Goal: Task Accomplishment & Management: Manage account settings

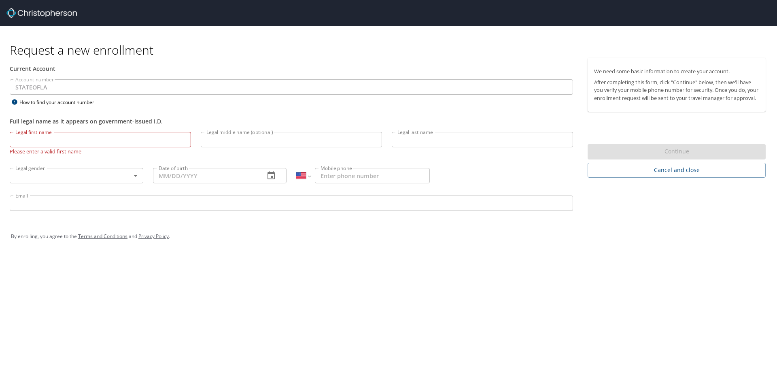
select select "US"
click at [364, 175] on input "Mobile phone" at bounding box center [372, 175] width 115 height 15
click at [56, 137] on input "Legal first name" at bounding box center [100, 139] width 181 height 15
click at [344, 177] on input "Mobile phone" at bounding box center [372, 175] width 115 height 15
click at [28, 134] on input "P" at bounding box center [100, 139] width 181 height 15
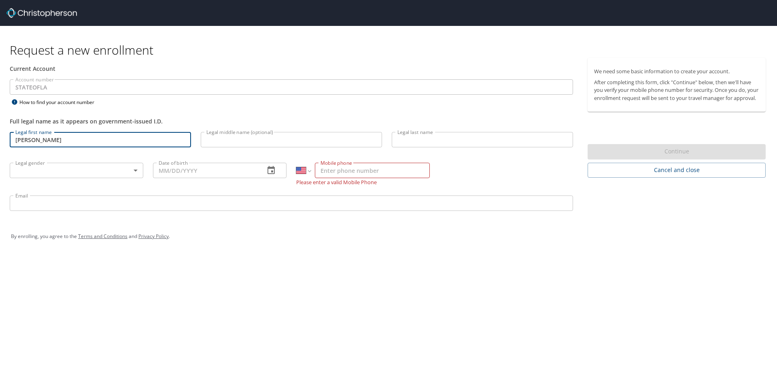
type input "Peter"
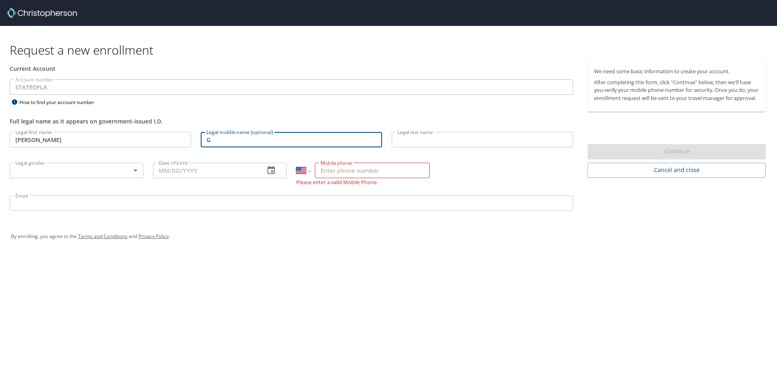
type input "G"
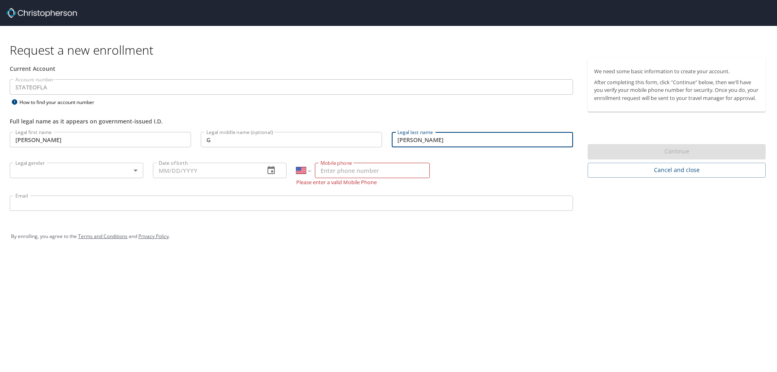
type input "Vicari"
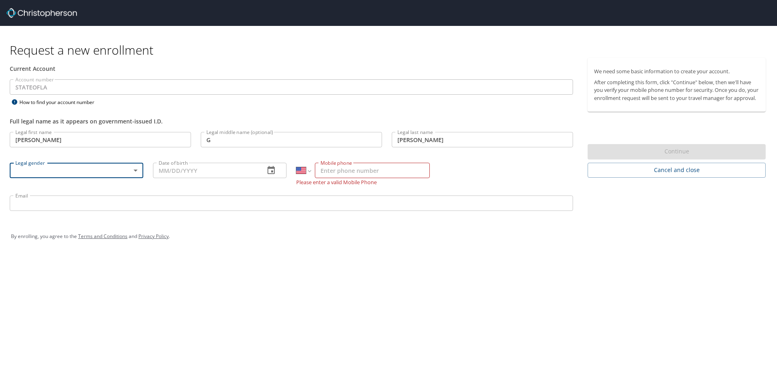
click at [135, 169] on body "Request a new enrollment Current Account Account number STATEOFLA Account numbe…" at bounding box center [388, 186] width 777 height 372
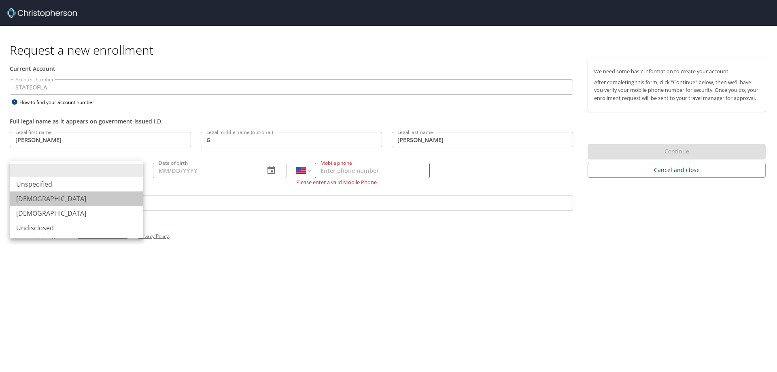
click at [30, 197] on li "Male" at bounding box center [77, 198] width 134 height 15
type input "Male"
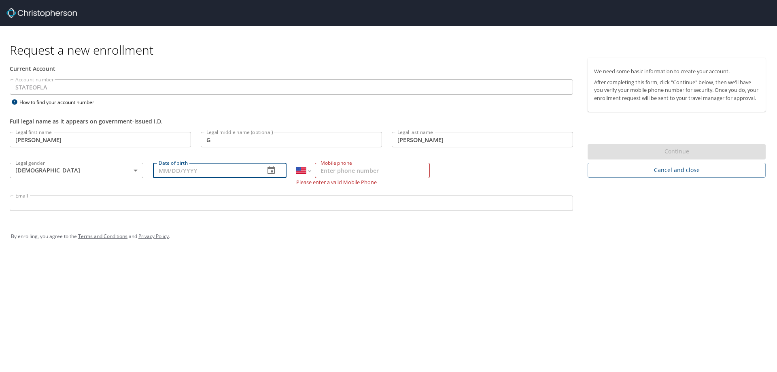
click at [158, 171] on input "Date of birth" at bounding box center [205, 170] width 105 height 15
type input "11/09/1956"
click at [24, 207] on input "Email" at bounding box center [291, 202] width 563 height 15
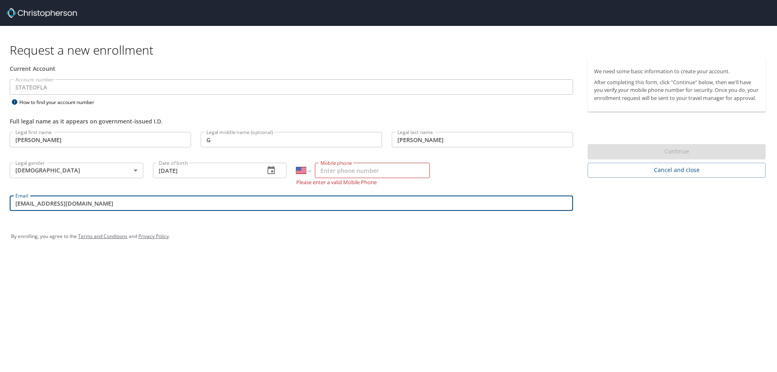
type input "pvicari@floodauthority.org"
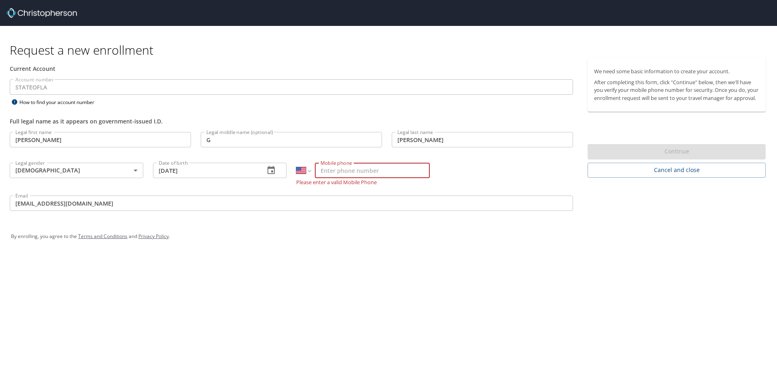
click at [320, 169] on input "Mobile phone" at bounding box center [372, 170] width 115 height 15
type input "(504) 919-7352"
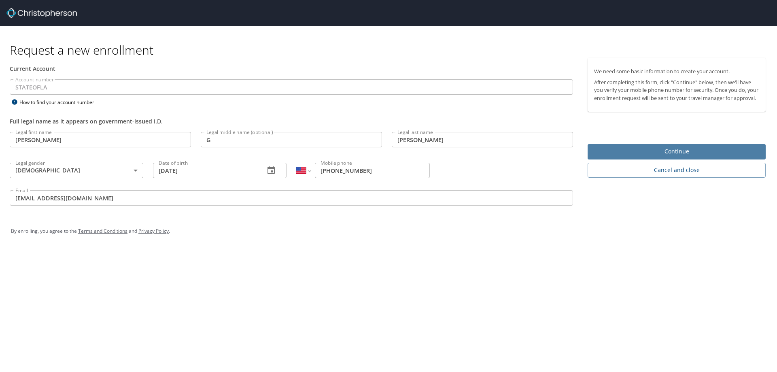
click at [679, 157] on span "Continue" at bounding box center [676, 152] width 165 height 10
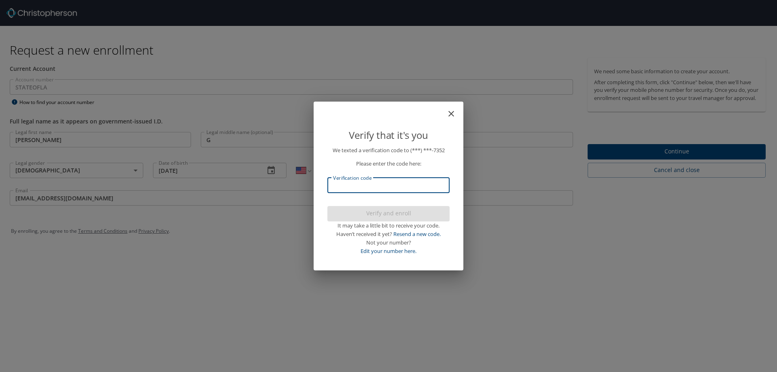
click at [375, 188] on input "Verification code" at bounding box center [388, 185] width 122 height 15
type input "656174"
click at [672, 161] on div "Verify that it's you We texted a verification code to (***) ***- 7352 Please en…" at bounding box center [388, 186] width 777 height 372
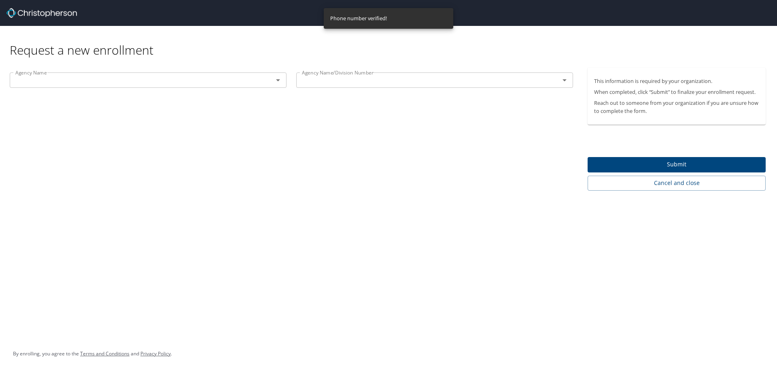
click at [279, 81] on icon "Open" at bounding box center [278, 80] width 10 height 10
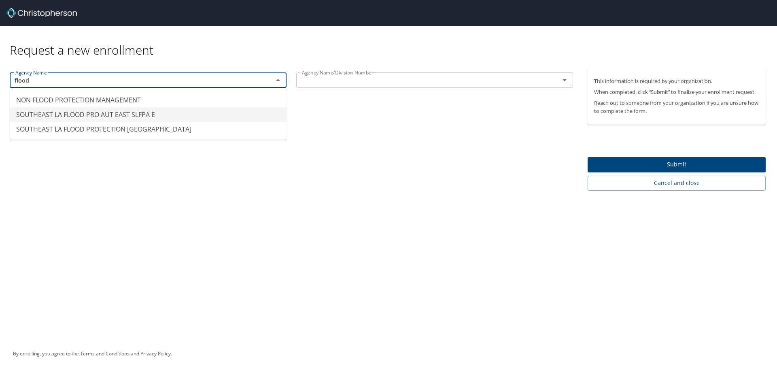
click at [110, 117] on li "SOUTHEAST LA FLOOD PRO AUT EAST SLFPA E" at bounding box center [148, 114] width 277 height 15
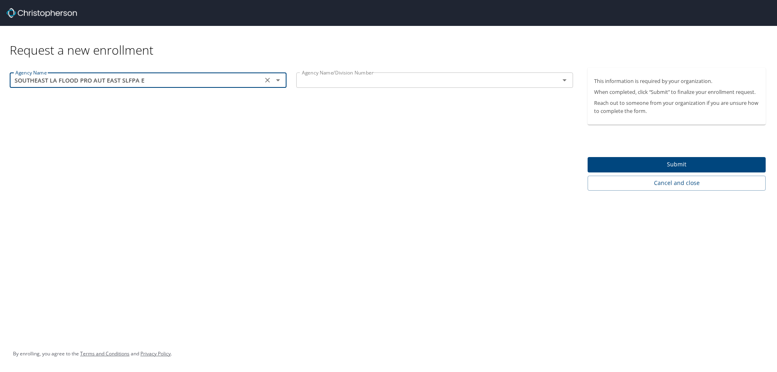
type input "SOUTHEAST LA FLOOD PRO AUT EAST SLFPA E"
click at [372, 82] on input "text" at bounding box center [423, 80] width 248 height 11
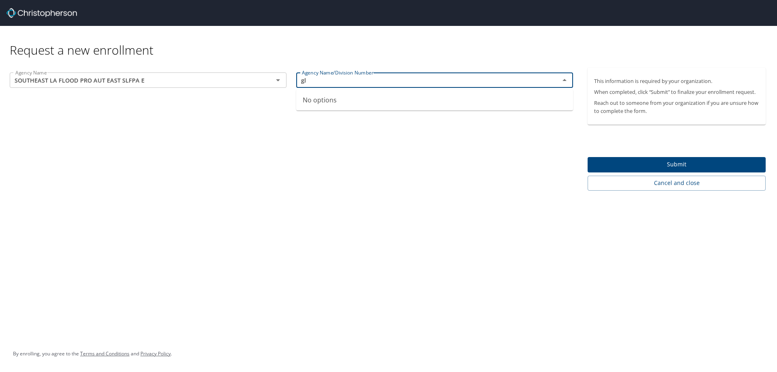
type input "g"
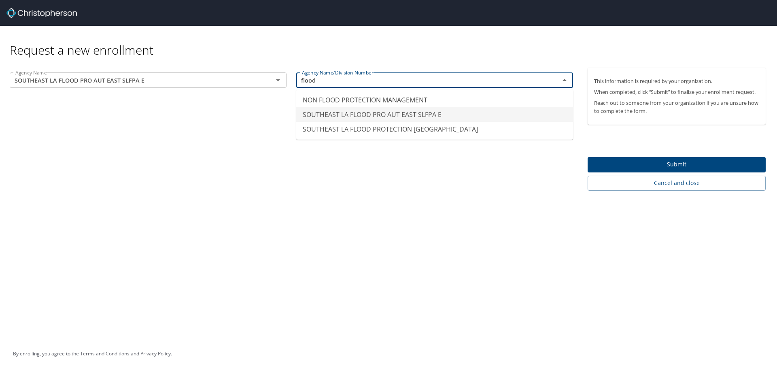
click at [379, 113] on li "SOUTHEAST LA FLOOD PRO AUT EAST SLFPA E" at bounding box center [434, 114] width 277 height 15
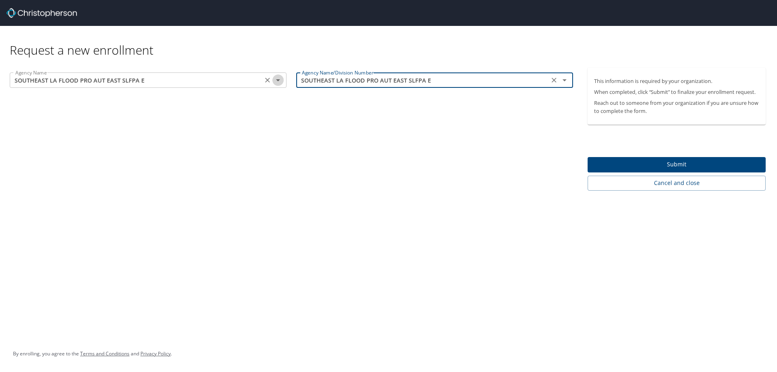
click at [278, 80] on icon "Open" at bounding box center [278, 80] width 4 height 2
type input "SOUTHEAST LA FLOOD PRO AUT EAST SLFPA E"
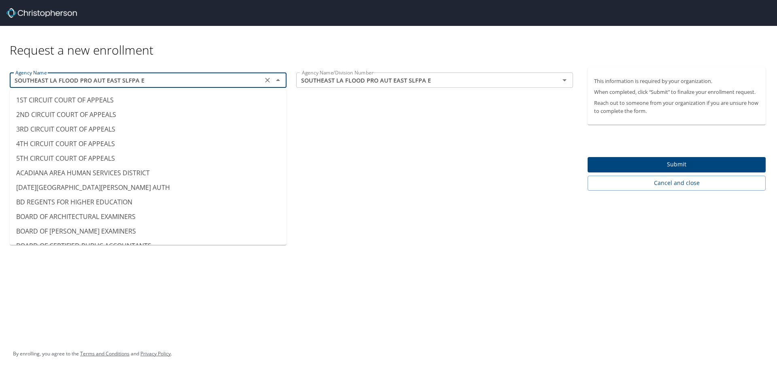
scroll to position [6012, 0]
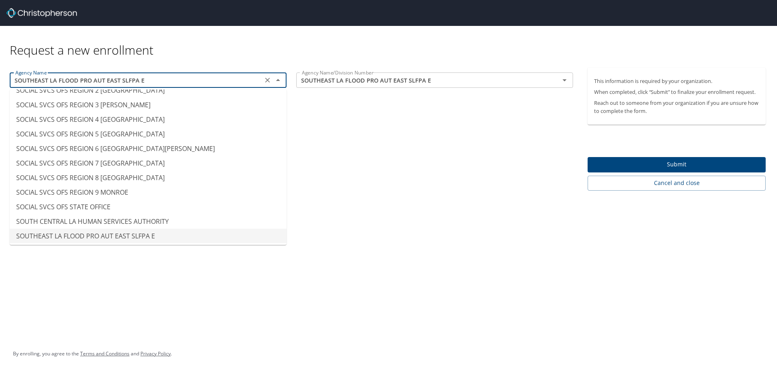
click at [278, 80] on icon "Close" at bounding box center [278, 80] width 4 height 2
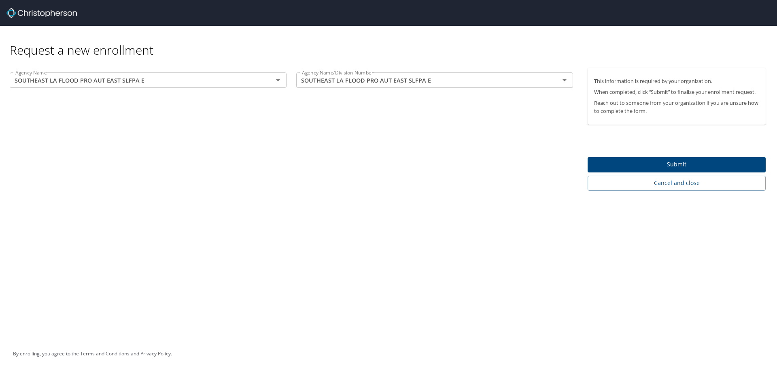
click at [686, 165] on span "Submit" at bounding box center [676, 164] width 165 height 10
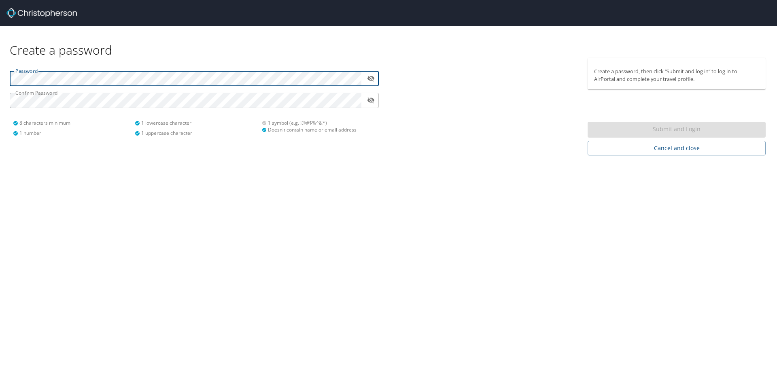
click at [0, 79] on html "Create a password Password ​ Confirm Password ​ 8 characters minimum 1 number 1…" at bounding box center [388, 186] width 777 height 372
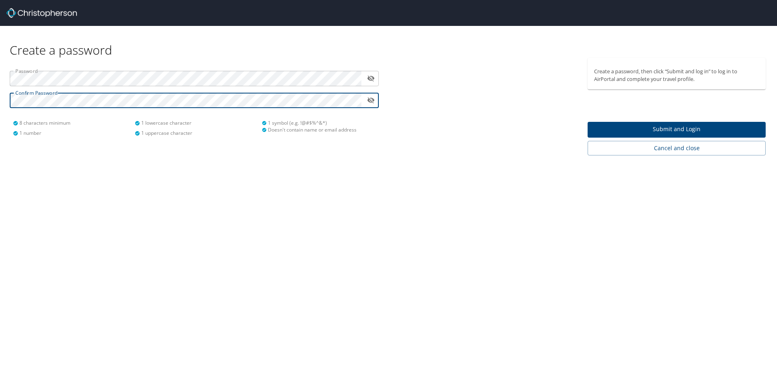
click at [660, 128] on span "Submit and Login" at bounding box center [676, 129] width 165 height 10
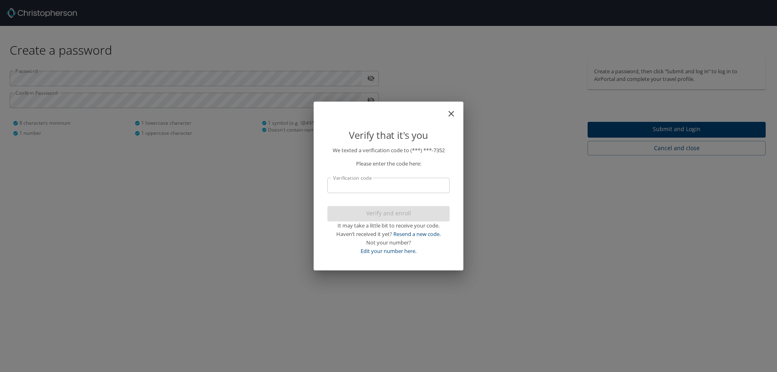
click at [380, 188] on input "Verification code" at bounding box center [388, 185] width 122 height 15
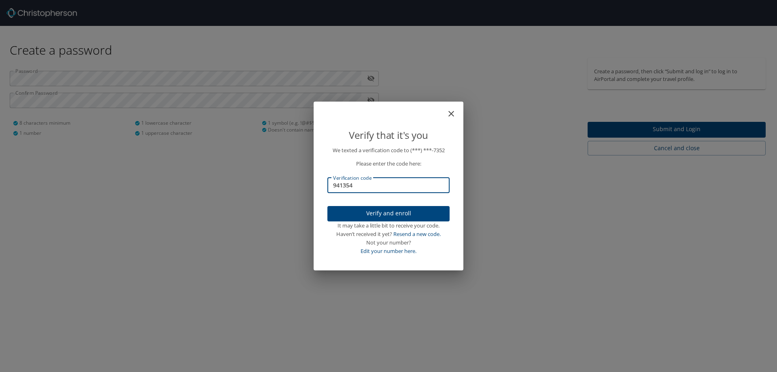
type input "941354"
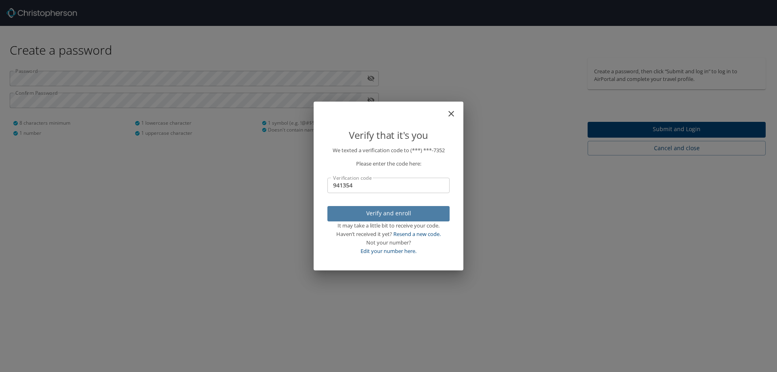
click at [396, 211] on span "Verify and enroll" at bounding box center [388, 213] width 109 height 10
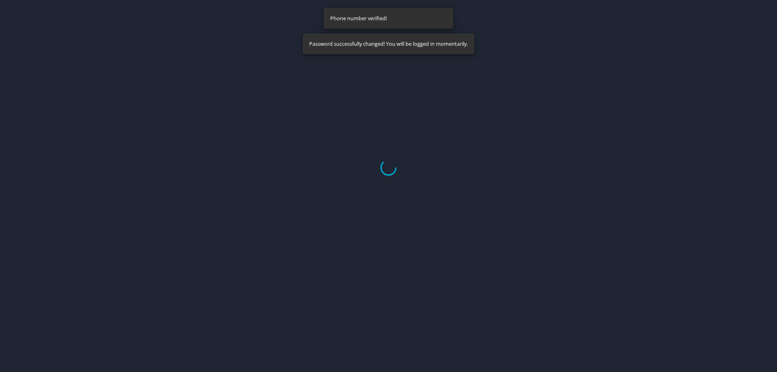
select select "US"
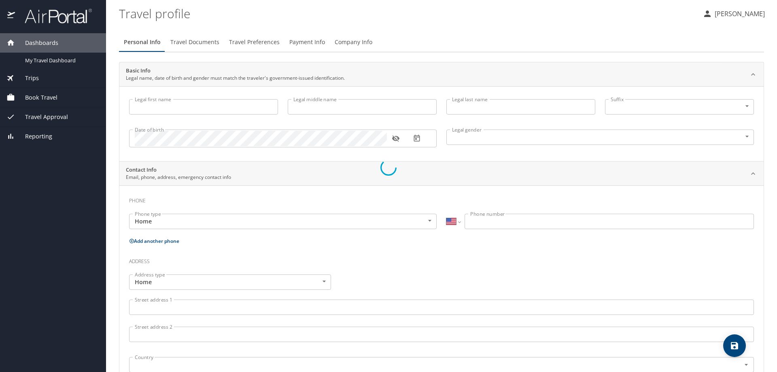
type input "Peter"
type input "G"
type input "Vicari"
type input "Male"
select select "US"
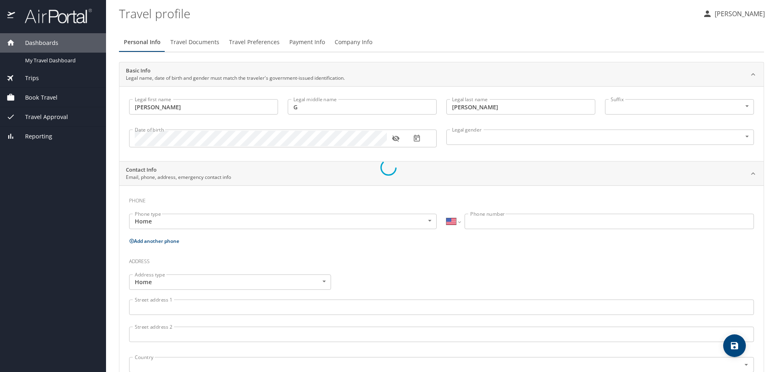
select select "US"
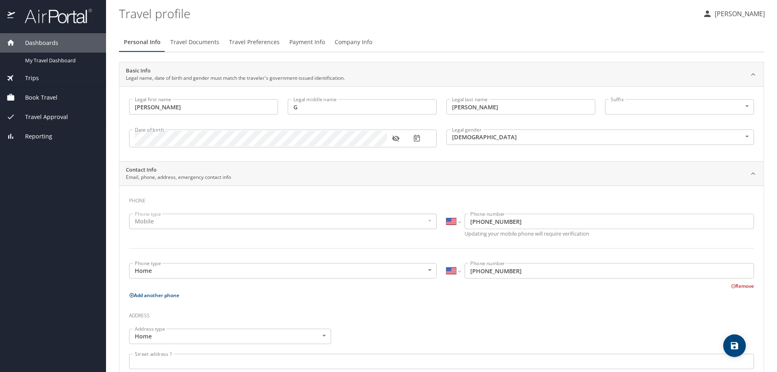
click at [395, 138] on icon "button" at bounding box center [395, 139] width 7 height 6
click at [500, 267] on input "(504) 919-7352" at bounding box center [609, 270] width 289 height 15
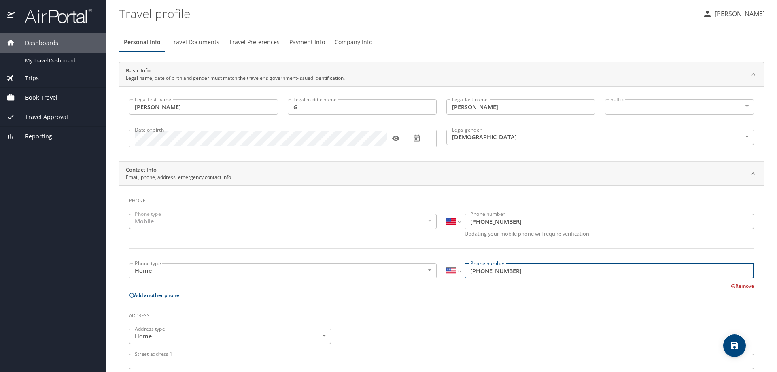
drag, startPoint x: 483, startPoint y: 270, endPoint x: 520, endPoint y: 270, distance: 37.6
click at [520, 269] on input "(504) 919-7352" at bounding box center [609, 270] width 289 height 15
type input "(504) 329-6098"
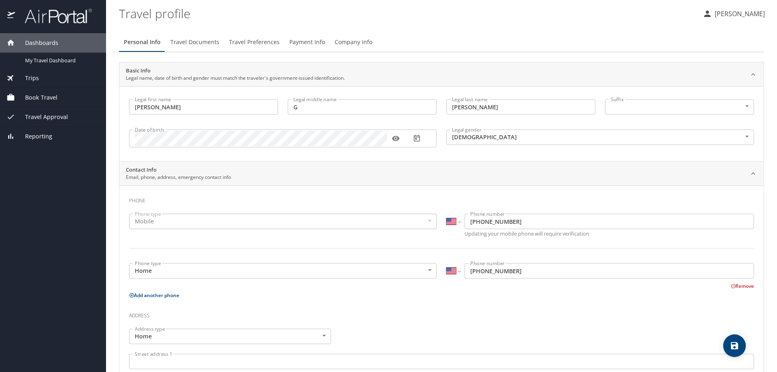
click at [527, 292] on p "Add another phone" at bounding box center [441, 295] width 625 height 10
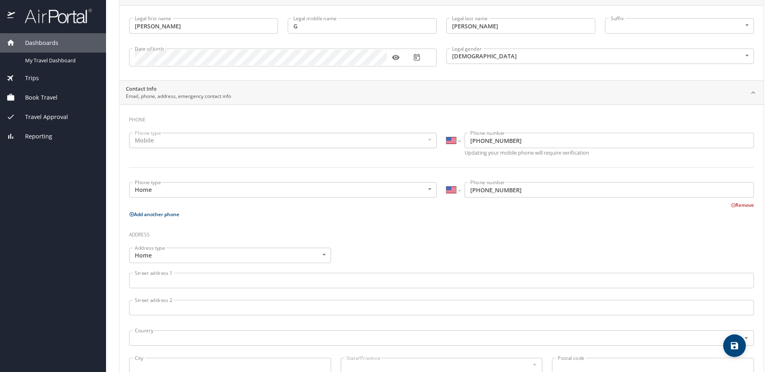
scroll to position [121, 0]
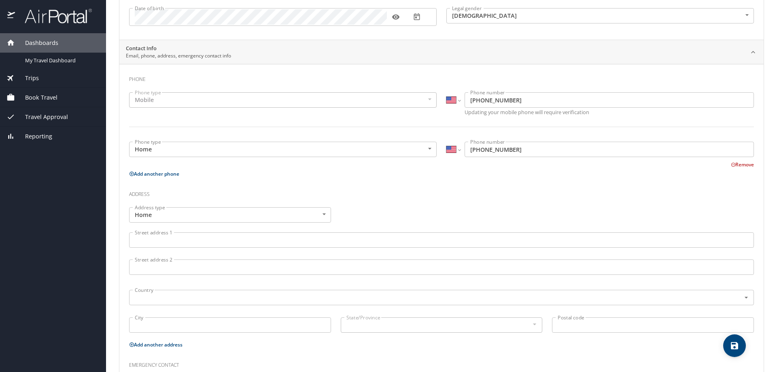
click at [161, 242] on input "Street address 1" at bounding box center [441, 239] width 625 height 15
click at [165, 243] on input "Street address 1" at bounding box center [441, 239] width 625 height 15
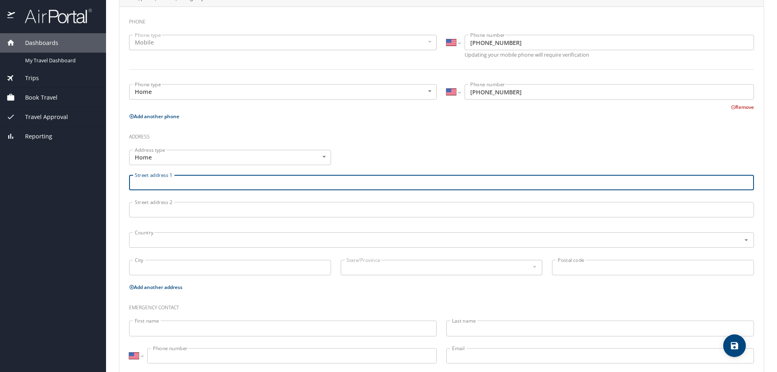
scroll to position [197, 0]
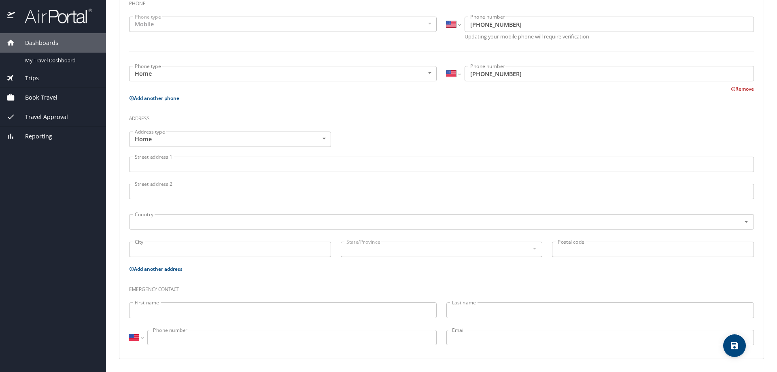
click at [399, 133] on div "Address type Home Home Address type Street address 1 Street address 1 Street ad…" at bounding box center [441, 195] width 635 height 137
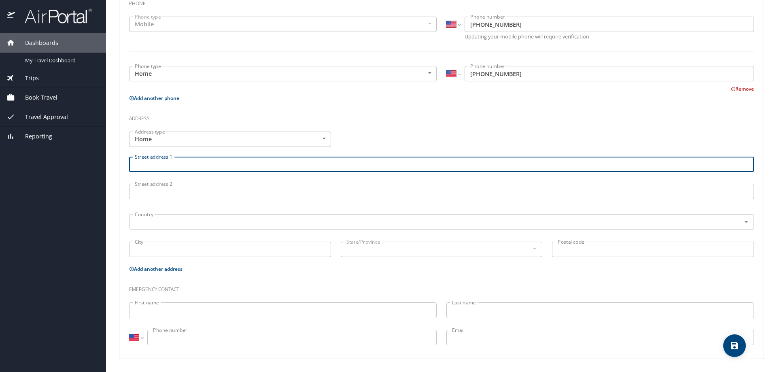
click at [149, 168] on input "Street address 1" at bounding box center [441, 164] width 625 height 15
type input "[STREET_ADDRESS]"
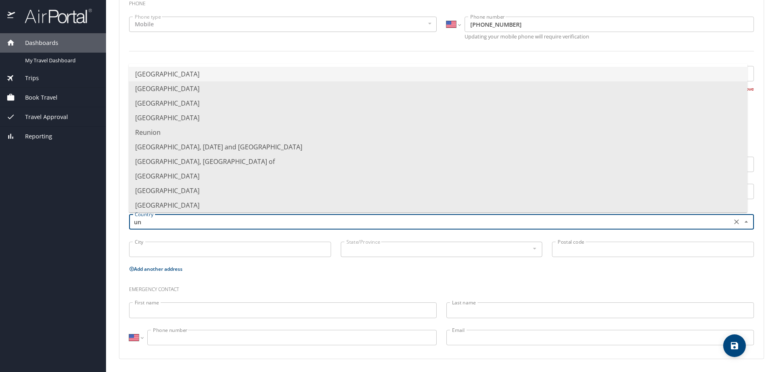
click at [175, 74] on li "[GEOGRAPHIC_DATA]" at bounding box center [438, 74] width 619 height 15
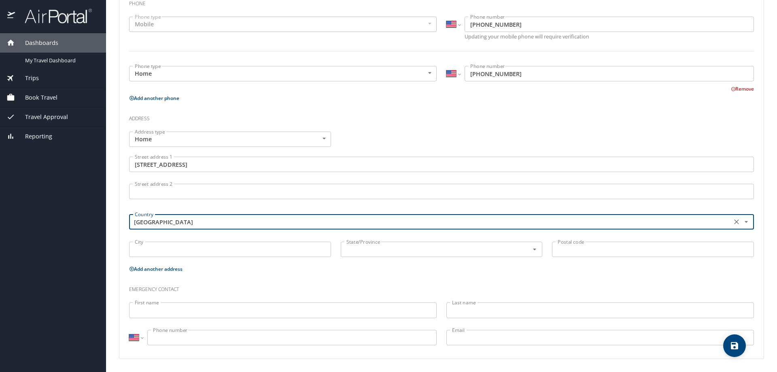
type input "[GEOGRAPHIC_DATA]"
click at [150, 249] on input "City" at bounding box center [230, 249] width 202 height 15
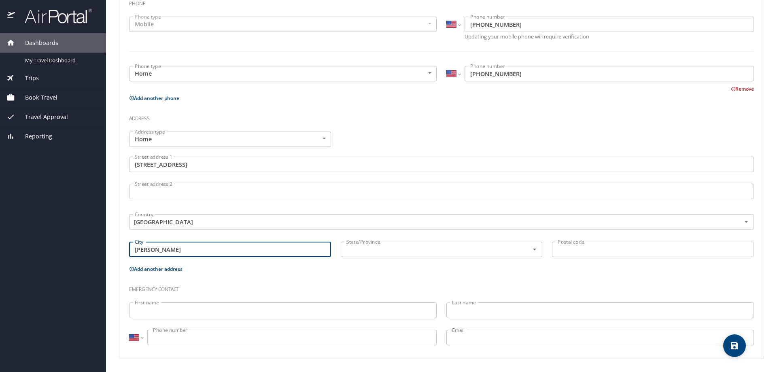
type input "[PERSON_NAME]"
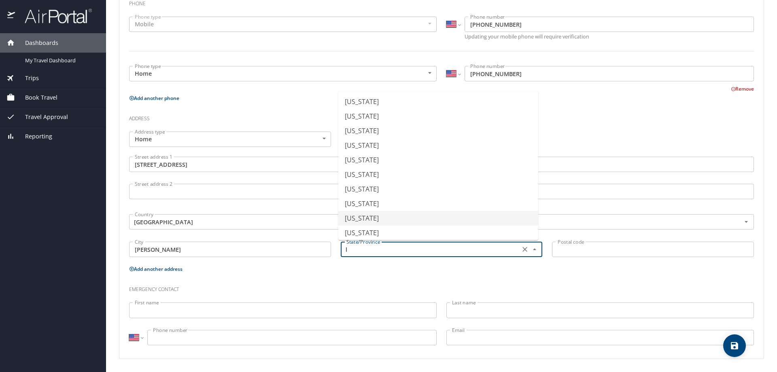
click at [372, 218] on li "Louisiana" at bounding box center [438, 218] width 200 height 15
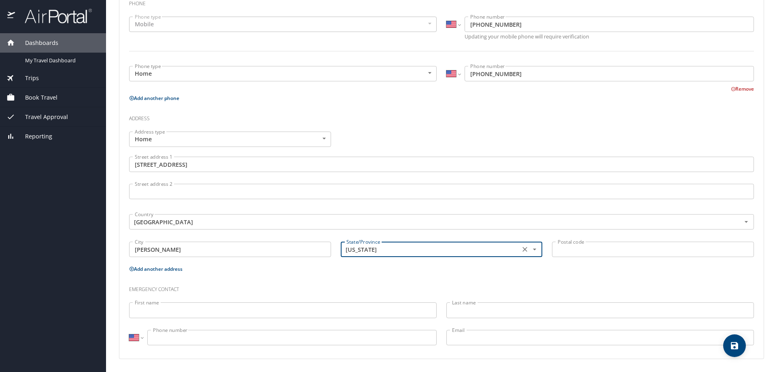
type input "Louisiana"
click at [574, 249] on input "Postal code" at bounding box center [653, 249] width 202 height 15
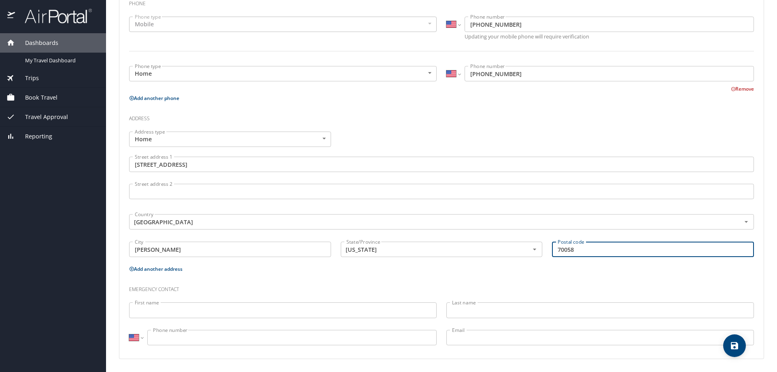
type input "70058"
click at [175, 308] on input "First name" at bounding box center [283, 309] width 308 height 15
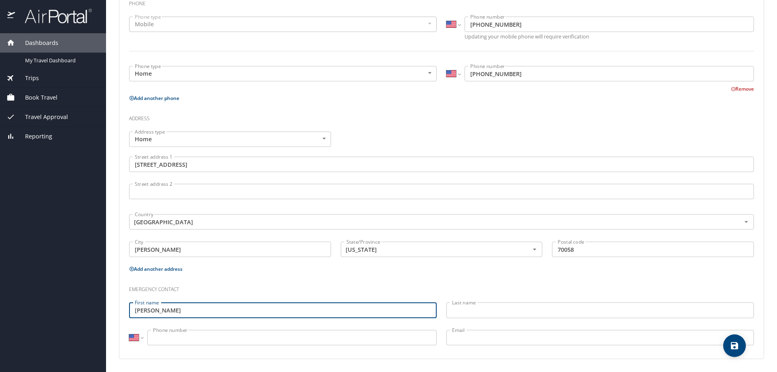
type input "Barbara"
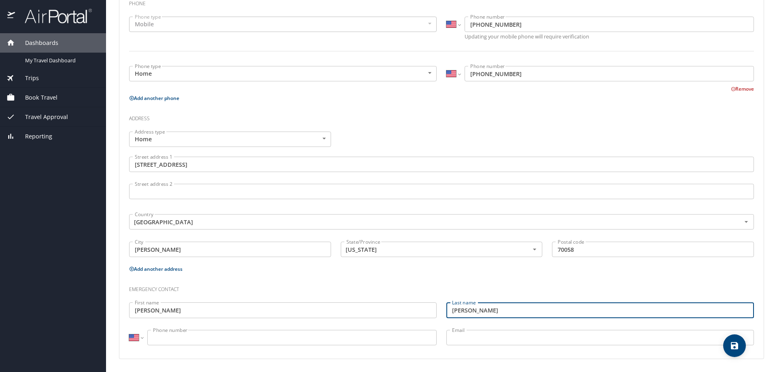
type input "Vicari"
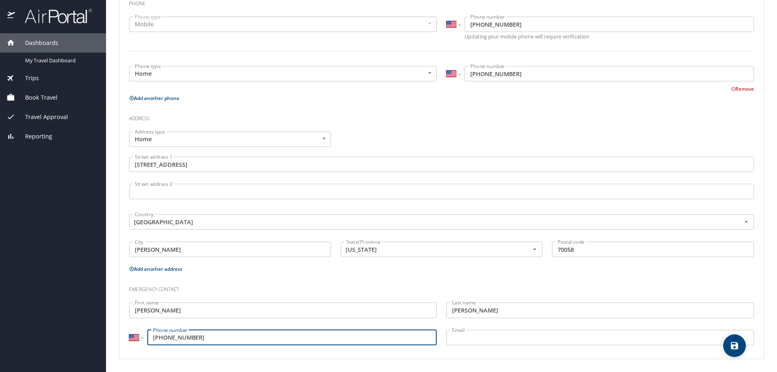
type input "(504) 415-5474"
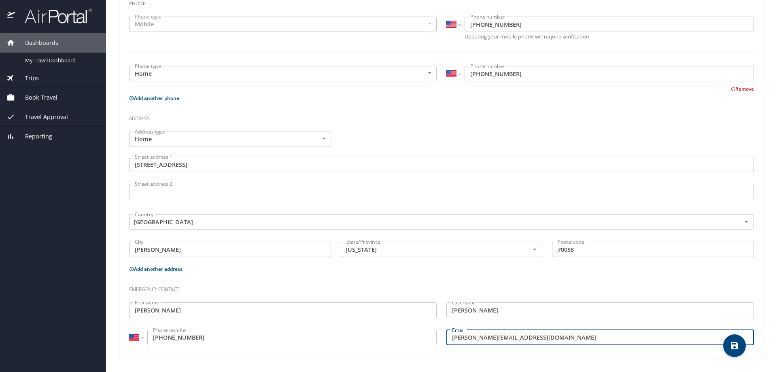
type input "barbara@petevicari.com"
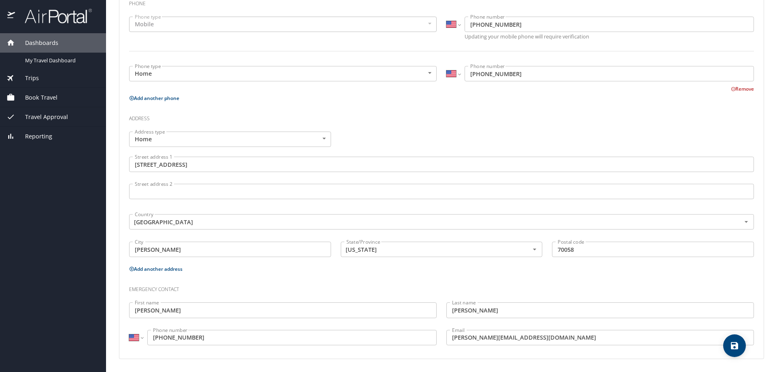
click at [408, 276] on div "Emergency contact" at bounding box center [441, 287] width 635 height 22
click at [445, 127] on div "Address type Home Home Address type Street address 1 1900 Destrehan Ave Street …" at bounding box center [441, 195] width 635 height 137
click at [330, 276] on div "Emergency contact" at bounding box center [441, 287] width 635 height 22
click at [387, 115] on h3 "Address" at bounding box center [441, 117] width 625 height 14
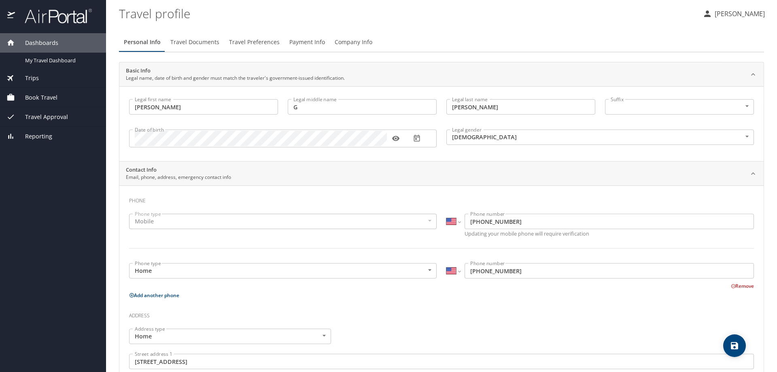
click at [357, 294] on p "Add another phone" at bounding box center [441, 295] width 625 height 10
click at [195, 42] on span "Travel Documents" at bounding box center [194, 42] width 49 height 10
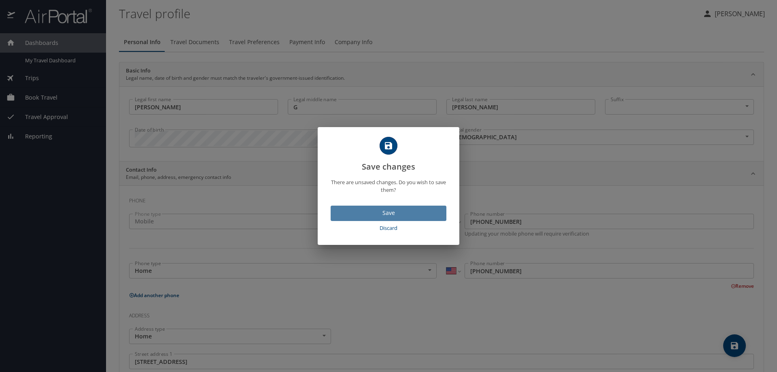
click at [395, 212] on span "Save" at bounding box center [388, 213] width 103 height 10
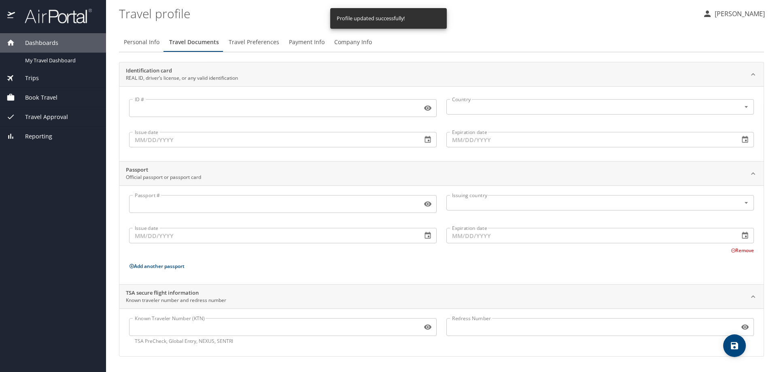
click at [155, 106] on input "ID #" at bounding box center [274, 107] width 290 height 15
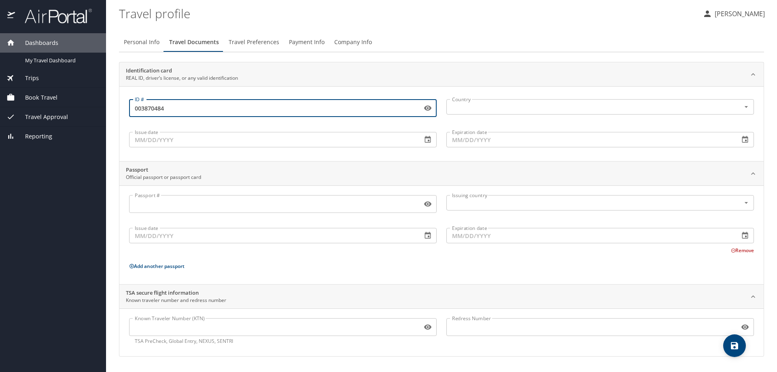
type input "003870484"
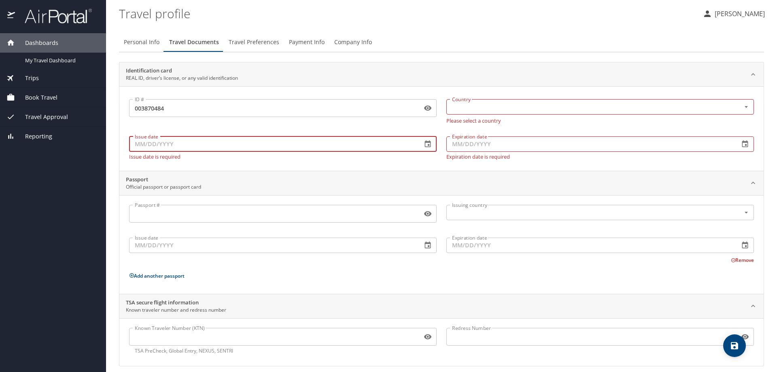
click at [134, 143] on input "Issue date" at bounding box center [272, 143] width 287 height 15
type input "10/19/2022"
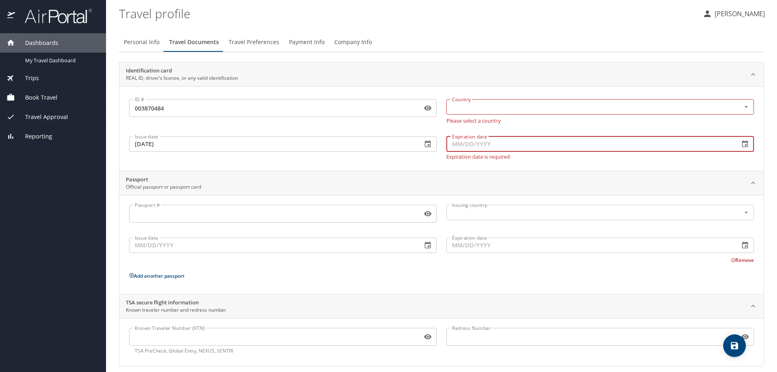
click at [449, 145] on input "Expiration date" at bounding box center [589, 143] width 287 height 15
click at [468, 115] on div "Country" at bounding box center [600, 106] width 308 height 15
type input "11/09/2028"
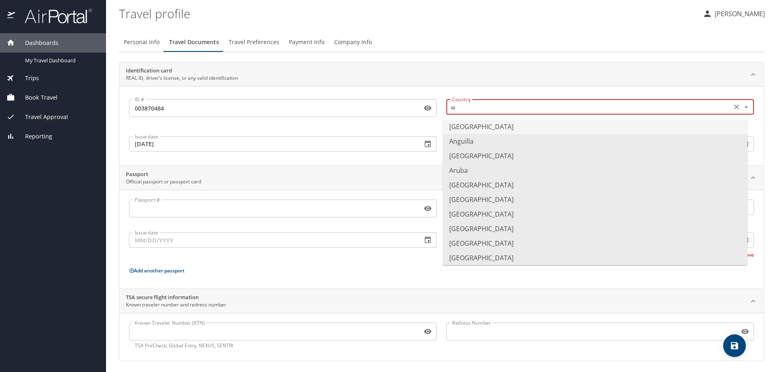
click at [463, 123] on li "United States of America" at bounding box center [595, 126] width 305 height 15
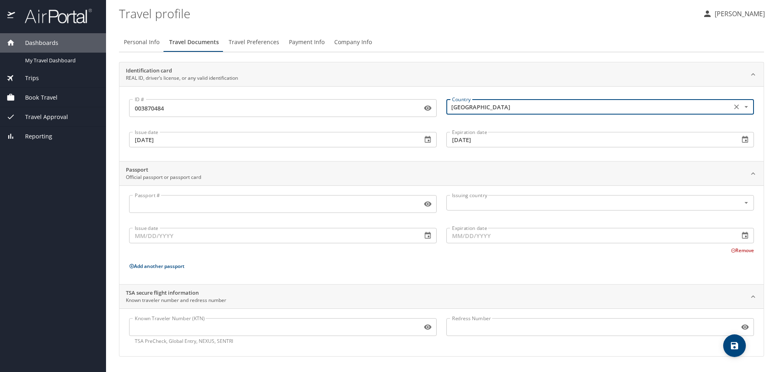
type input "United States of America"
click at [157, 204] on input "Passport #" at bounding box center [274, 203] width 290 height 15
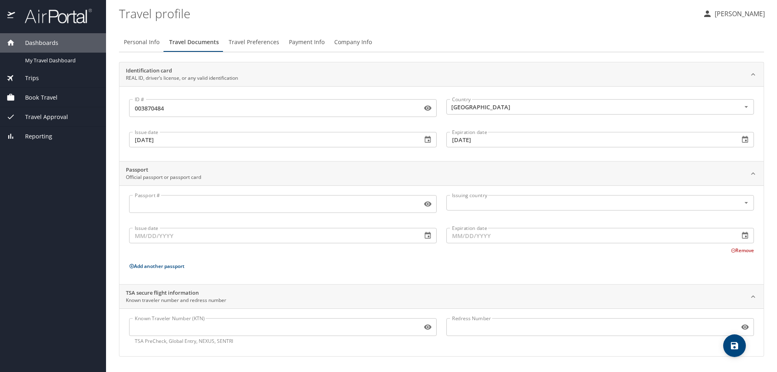
click at [149, 205] on input "Passport #" at bounding box center [274, 203] width 290 height 15
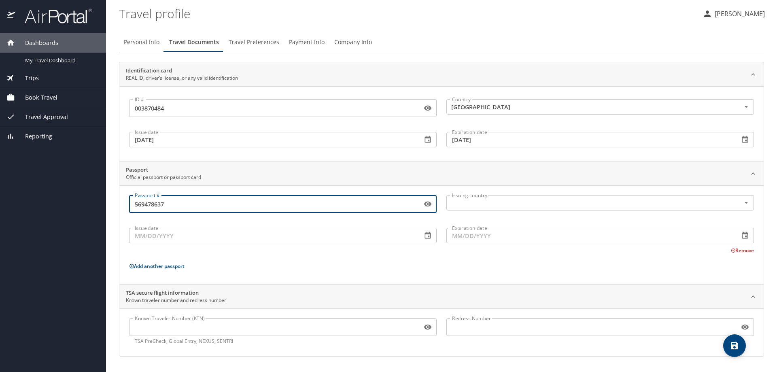
type input "569478637"
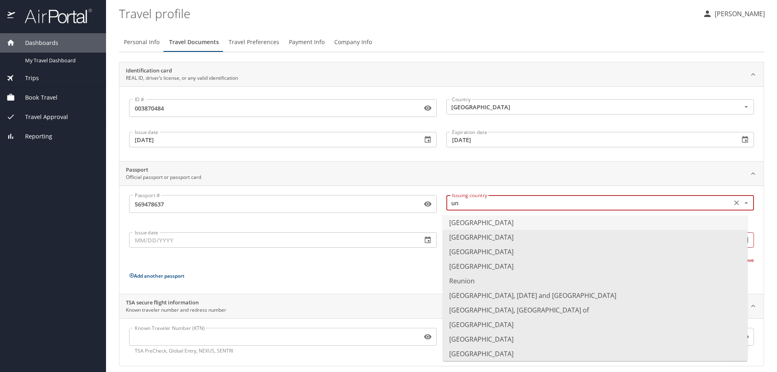
click at [467, 218] on li "United States of America" at bounding box center [595, 222] width 305 height 15
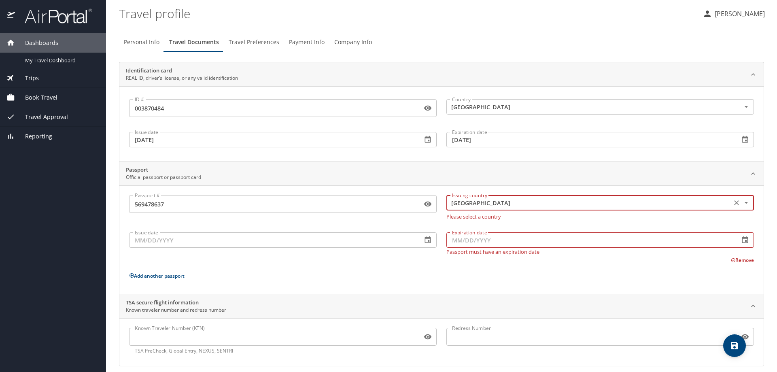
type input "United States of America"
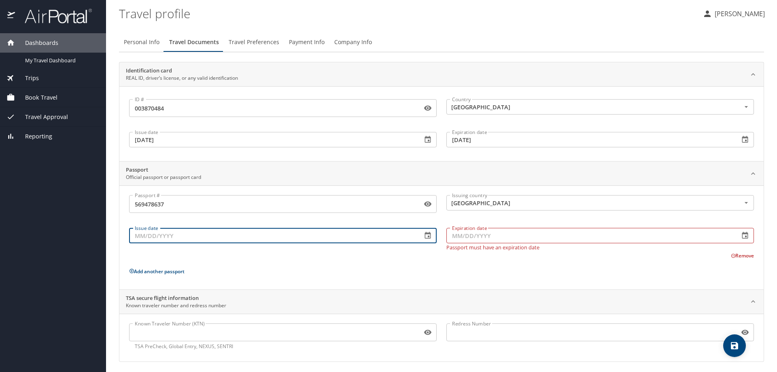
click at [135, 239] on input "Issue date" at bounding box center [272, 235] width 287 height 15
type input "12/14/2017"
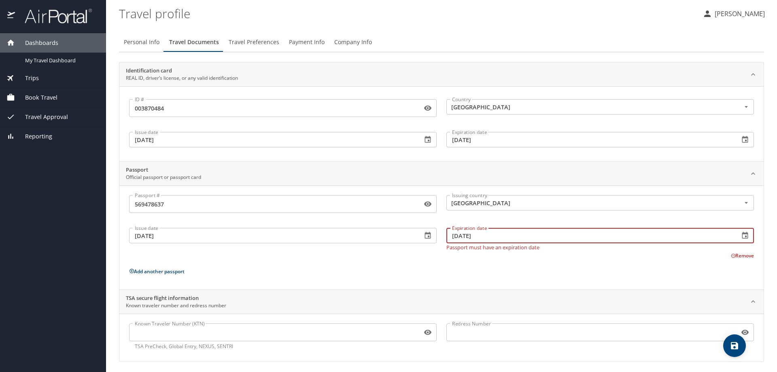
type input "12/13/2027"
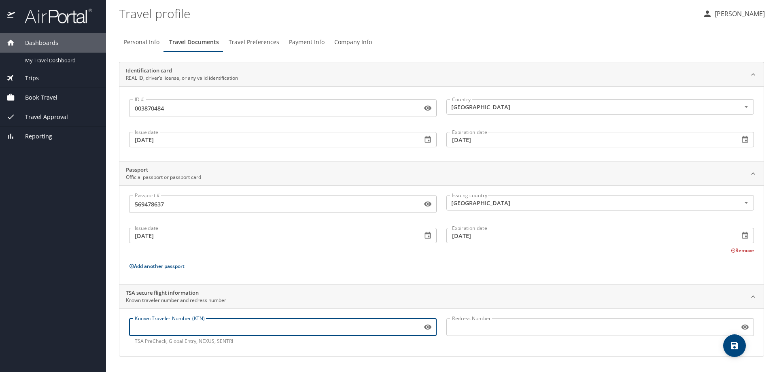
click at [172, 326] on input "Known Traveler Number (KTN)" at bounding box center [274, 326] width 290 height 15
type input "TT11j62jy"
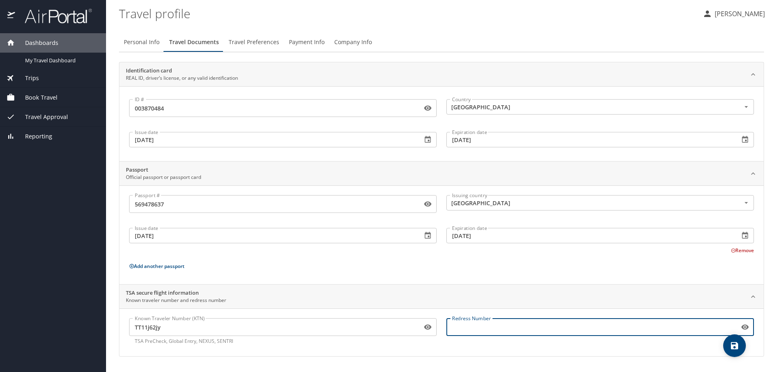
click at [504, 326] on input "Redress Number" at bounding box center [591, 326] width 290 height 15
click at [731, 341] on icon "save" at bounding box center [735, 346] width 10 height 10
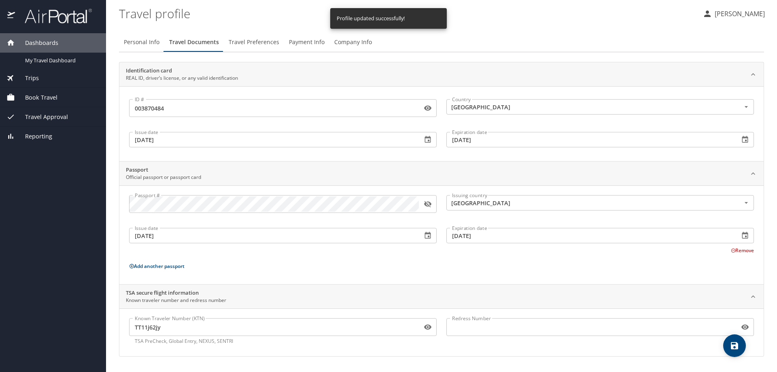
click at [255, 43] on span "Travel Preferences" at bounding box center [254, 42] width 51 height 10
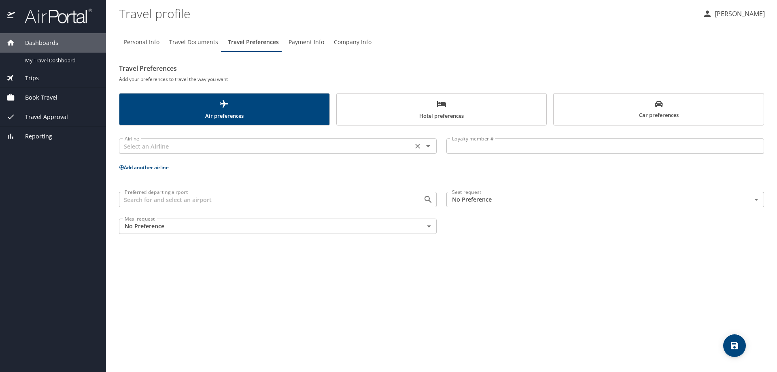
click at [199, 144] on input "text" at bounding box center [265, 146] width 289 height 11
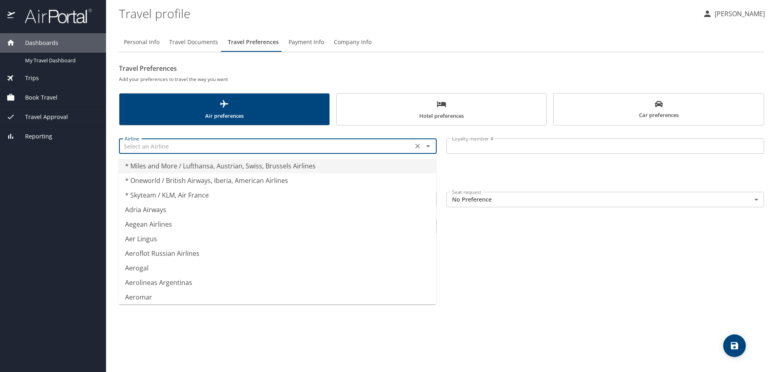
click at [503, 149] on input "Loyalty member #" at bounding box center [605, 145] width 318 height 15
click at [389, 146] on input "* Miles and More / Lufthansa, Austrian, Swiss, Brussels Airlines" at bounding box center [265, 146] width 289 height 11
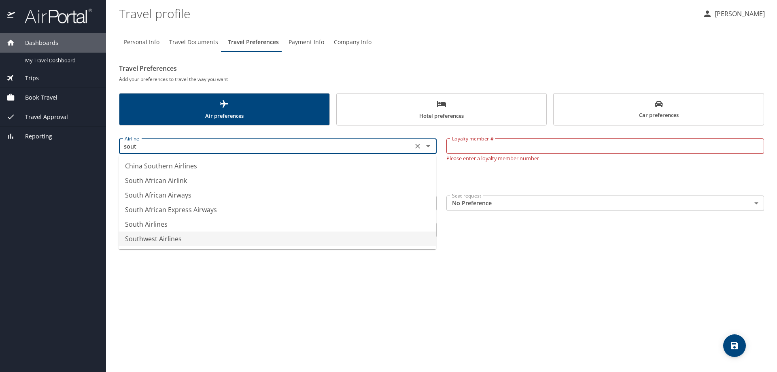
click at [176, 238] on li "Southwest Airlines" at bounding box center [278, 238] width 318 height 15
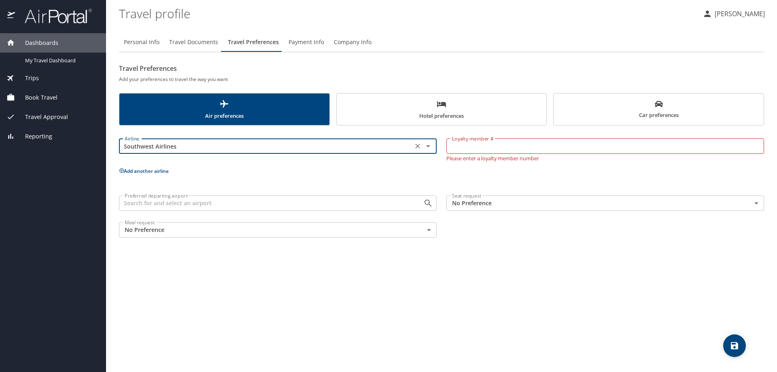
type input "Southwest Airlines"
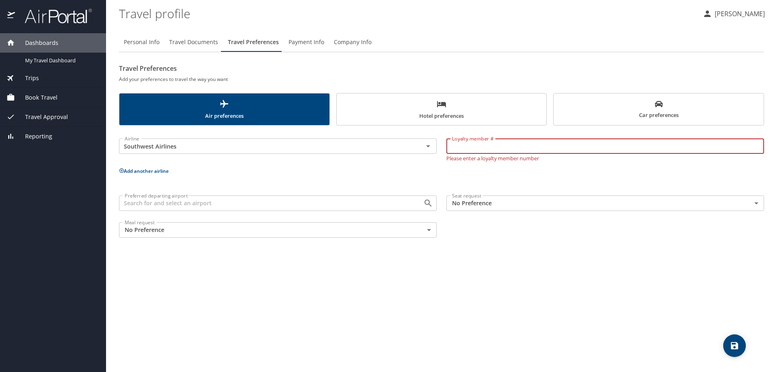
click at [477, 146] on input "Loyalty member #" at bounding box center [605, 145] width 318 height 15
type input "20247482054"
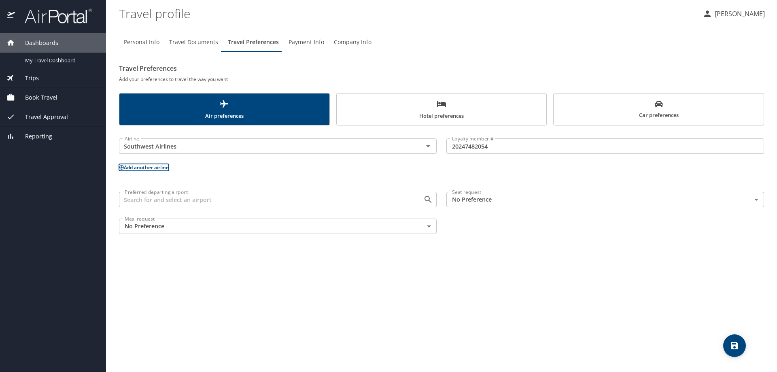
click at [239, 200] on input "Preferred departing airport" at bounding box center [265, 199] width 289 height 11
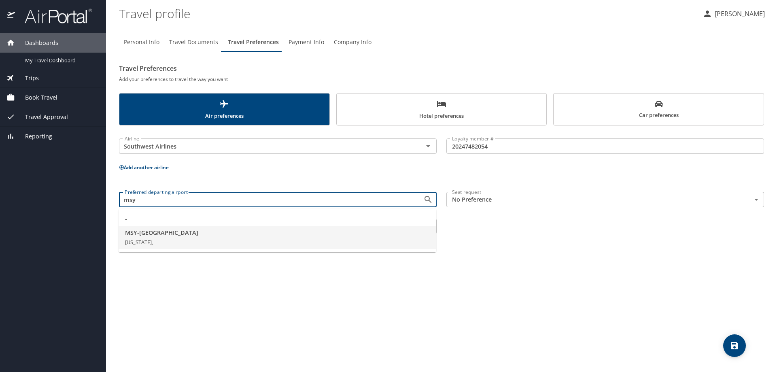
click at [141, 235] on span "MSY - New Orleans" at bounding box center [277, 232] width 305 height 9
type input "MSY - New Orleans"
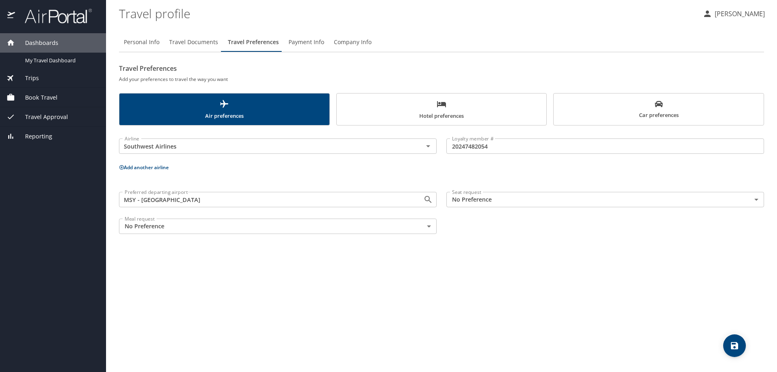
click at [176, 225] on body "Dashboards My Travel Dashboard Trips Current / Future Trips Past Trips Trips Mi…" at bounding box center [388, 186] width 777 height 372
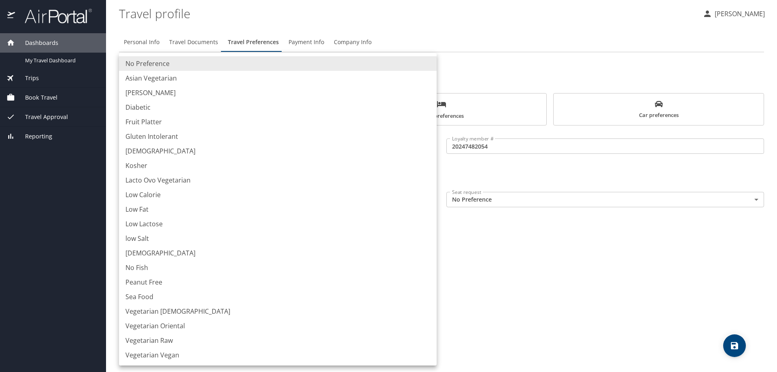
click at [490, 244] on div at bounding box center [388, 186] width 777 height 372
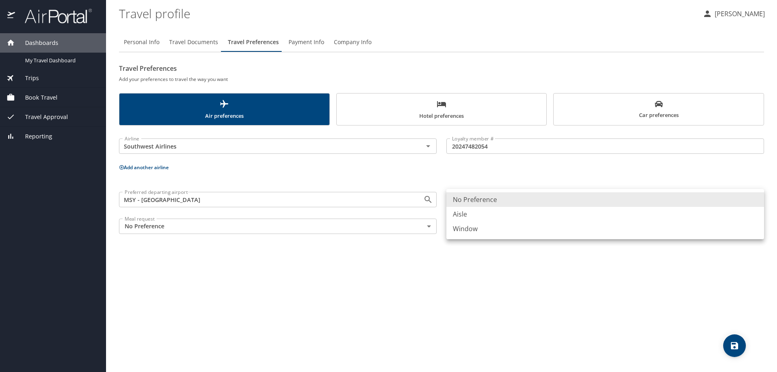
click at [501, 199] on body "Dashboards My Travel Dashboard Trips Current / Future Trips Past Trips Trips Mi…" at bounding box center [388, 186] width 777 height 372
click at [468, 213] on li "Aisle" at bounding box center [605, 214] width 318 height 15
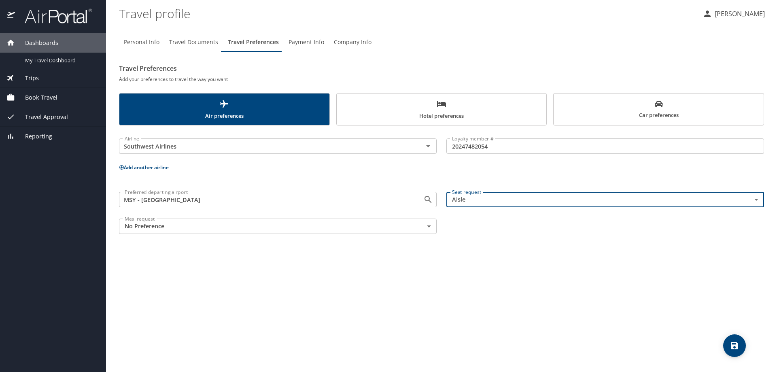
click at [479, 201] on body "Dashboards My Travel Dashboard Trips Current / Future Trips Past Trips Trips Mi…" at bounding box center [388, 186] width 777 height 372
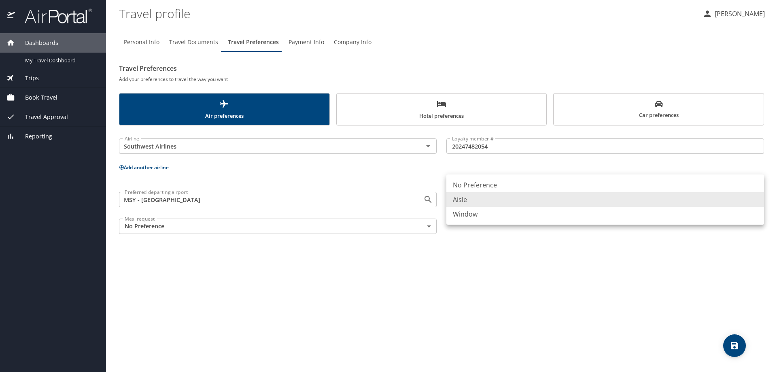
click at [475, 214] on li "Window" at bounding box center [605, 214] width 318 height 15
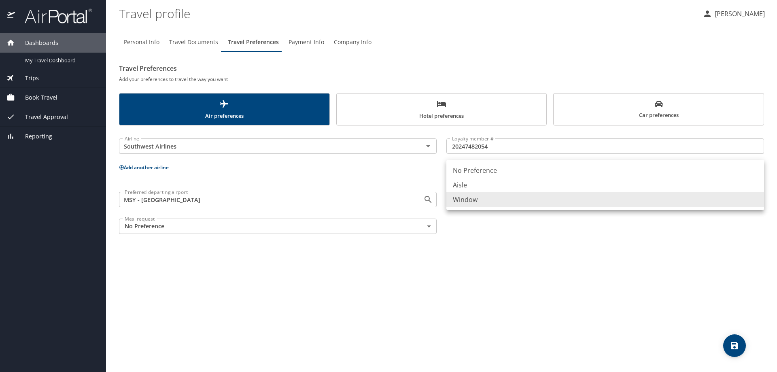
click at [756, 198] on body "Dashboards My Travel Dashboard Trips Current / Future Trips Past Trips Trips Mi…" at bounding box center [388, 186] width 777 height 372
click at [480, 171] on li "No Preference" at bounding box center [605, 170] width 318 height 15
type input "NotApplicable"
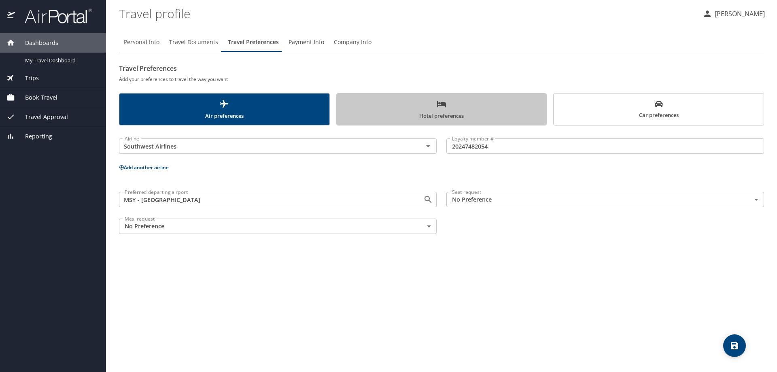
click at [437, 113] on span "Hotel preferences" at bounding box center [442, 109] width 200 height 21
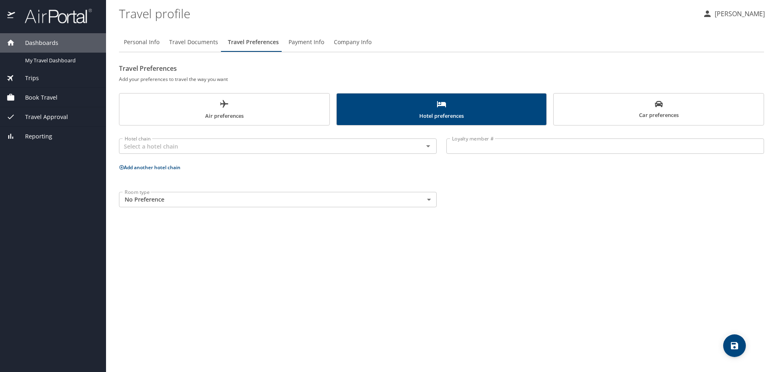
click at [618, 113] on span "Car preferences" at bounding box center [659, 110] width 200 height 20
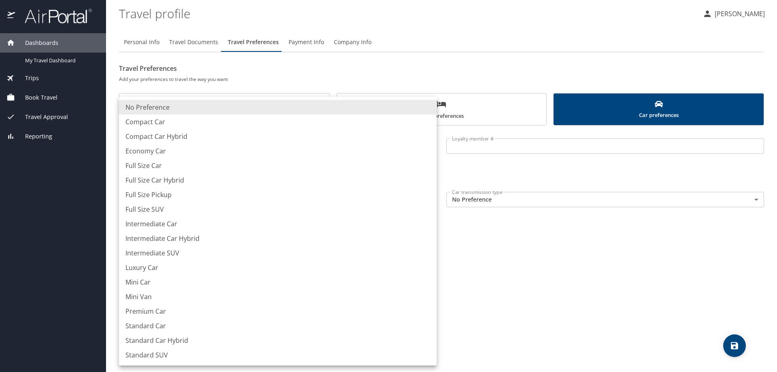
click at [428, 197] on body "Dashboards My Travel Dashboard Trips Current / Future Trips Past Trips Trips Mi…" at bounding box center [388, 186] width 777 height 372
click at [491, 225] on div at bounding box center [388, 186] width 777 height 372
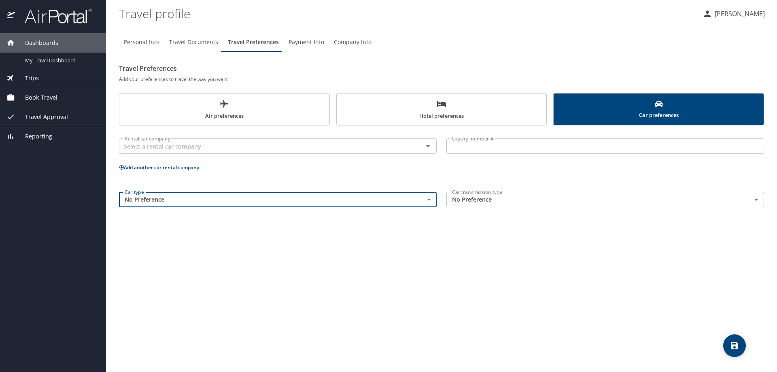
click at [241, 104] on span "Air preferences" at bounding box center [224, 109] width 200 height 21
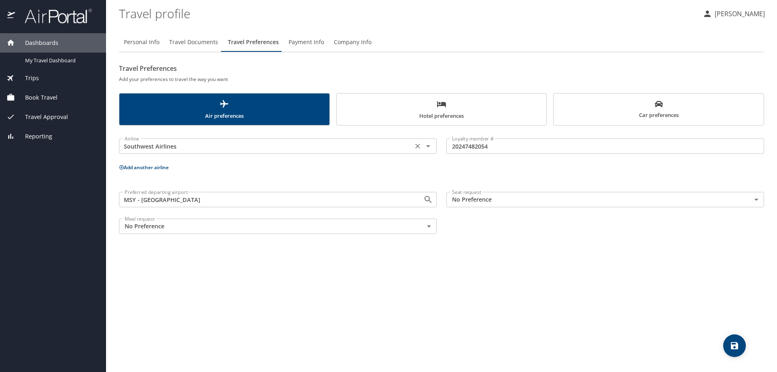
click at [416, 144] on icon "Clear" at bounding box center [417, 146] width 5 height 5
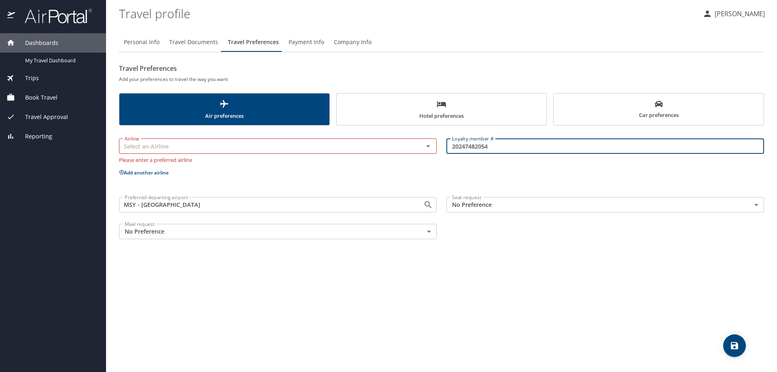
drag, startPoint x: 508, startPoint y: 147, endPoint x: 412, endPoint y: 144, distance: 95.6
click at [412, 144] on div "Airline Airline Please enter a preferred airline Loyalty member # 20247482054 L…" at bounding box center [441, 148] width 655 height 37
click at [461, 170] on p "Add another airline" at bounding box center [441, 173] width 645 height 10
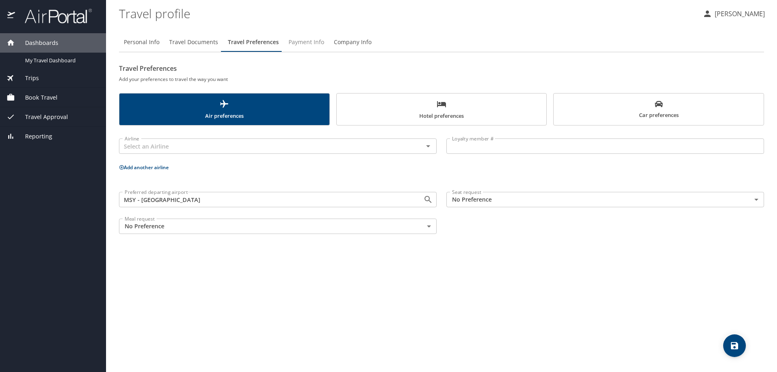
click at [297, 41] on span "Payment Info" at bounding box center [307, 42] width 36 height 10
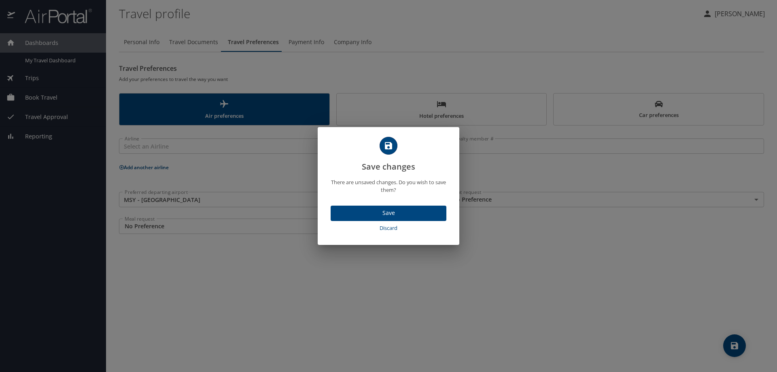
click at [393, 211] on span "Save" at bounding box center [388, 213] width 103 height 10
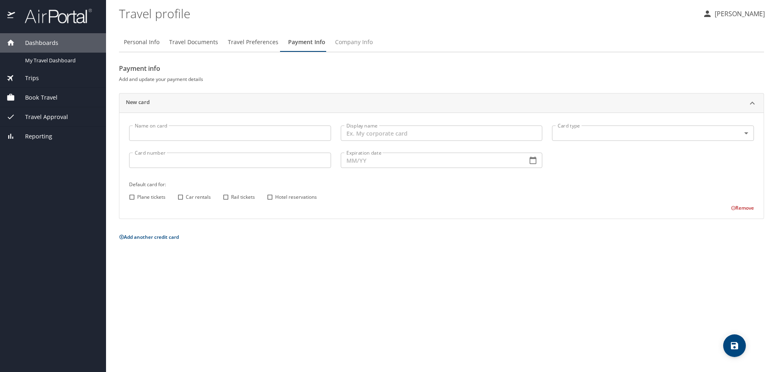
click at [353, 43] on span "Company Info" at bounding box center [354, 42] width 38 height 10
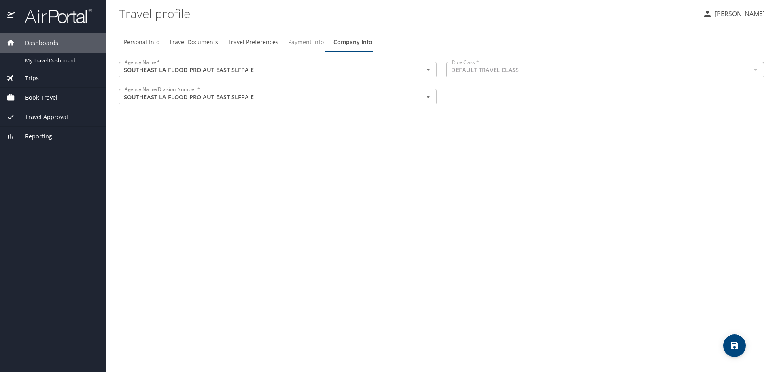
click at [297, 41] on span "Payment Info" at bounding box center [306, 42] width 36 height 10
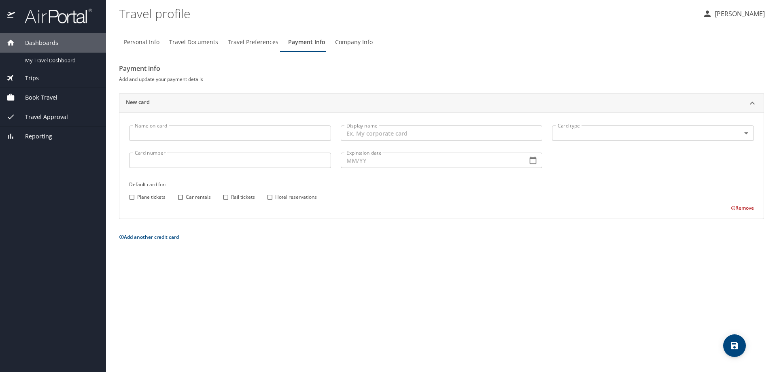
click at [305, 71] on h2 "Payment info" at bounding box center [441, 68] width 645 height 13
click at [355, 44] on span "Company Info" at bounding box center [354, 42] width 38 height 10
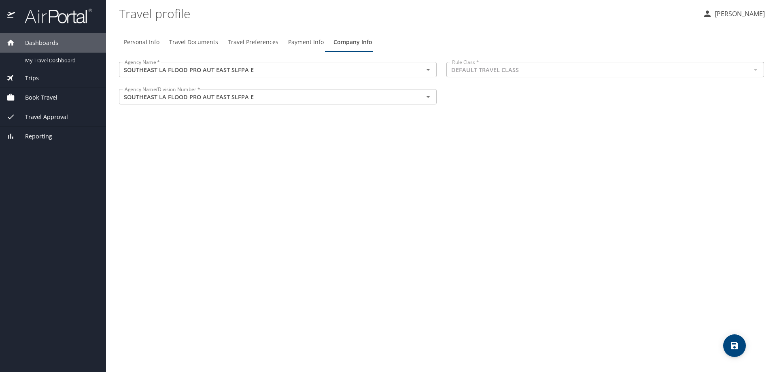
click at [254, 40] on span "Travel Preferences" at bounding box center [253, 42] width 51 height 10
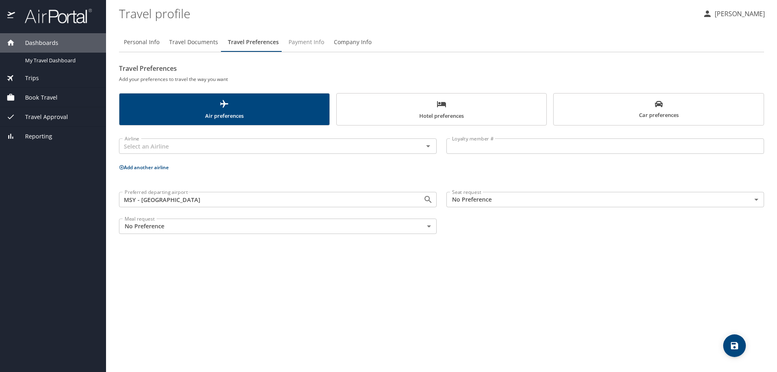
click at [296, 42] on span "Payment Info" at bounding box center [307, 42] width 36 height 10
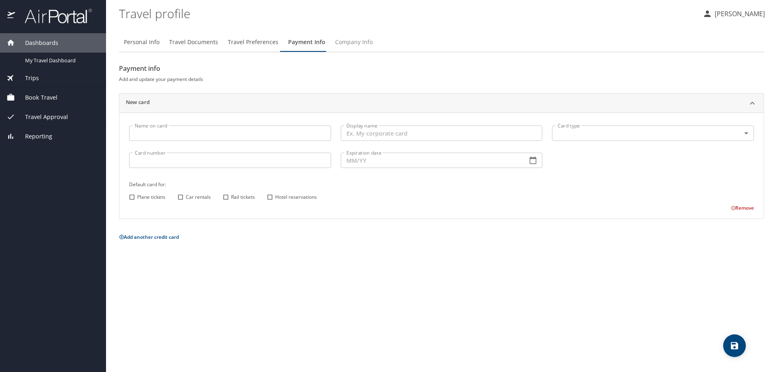
click at [349, 44] on span "Company Info" at bounding box center [354, 42] width 38 height 10
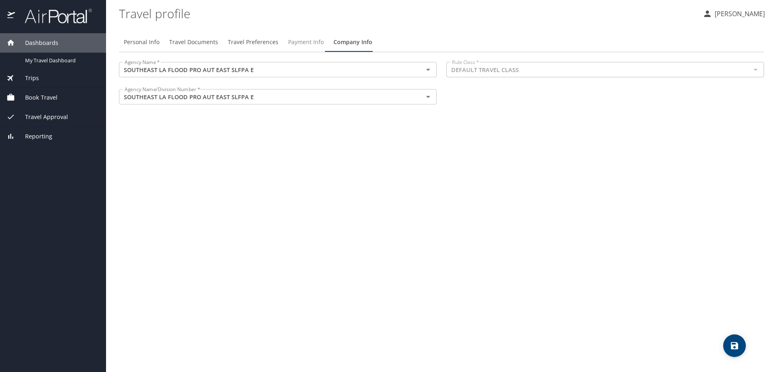
click at [301, 42] on span "Payment Info" at bounding box center [306, 42] width 36 height 10
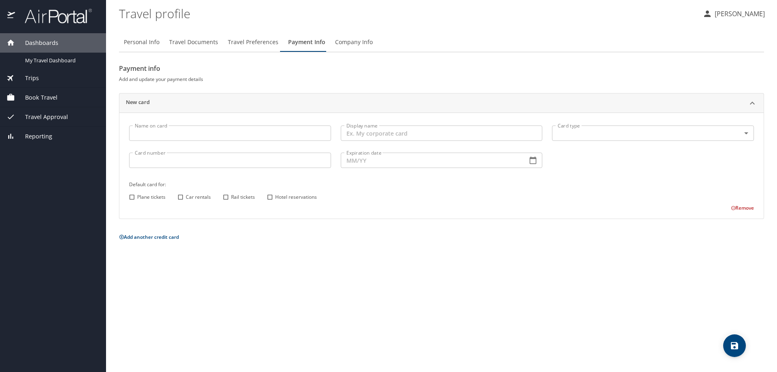
click at [252, 44] on span "Travel Preferences" at bounding box center [253, 42] width 51 height 10
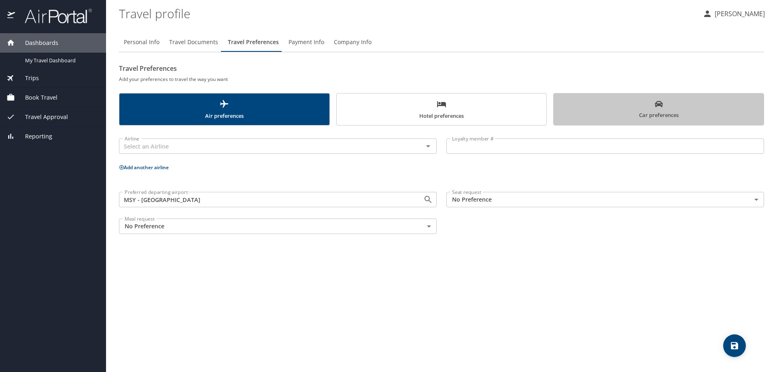
click at [652, 107] on span "Car preferences" at bounding box center [659, 110] width 200 height 20
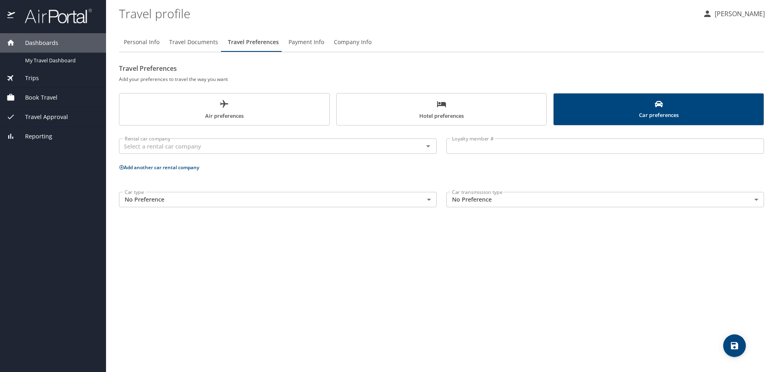
click at [417, 42] on div "Personal Info Travel Documents Travel Preferences Payment Info Company Info" at bounding box center [441, 41] width 645 height 19
click at [193, 42] on span "Travel Documents" at bounding box center [193, 42] width 49 height 10
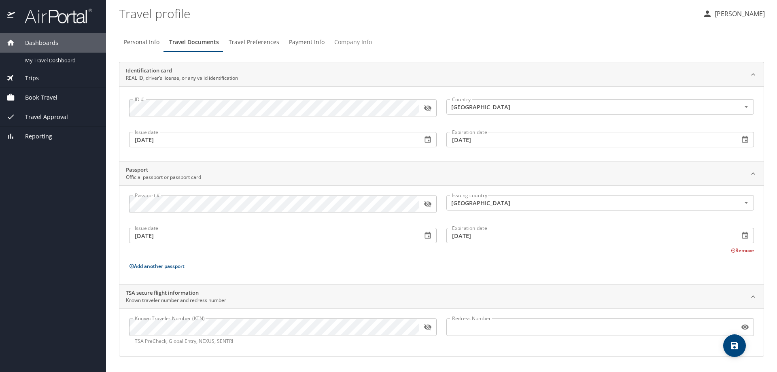
click at [345, 41] on span "Company Info" at bounding box center [353, 42] width 38 height 10
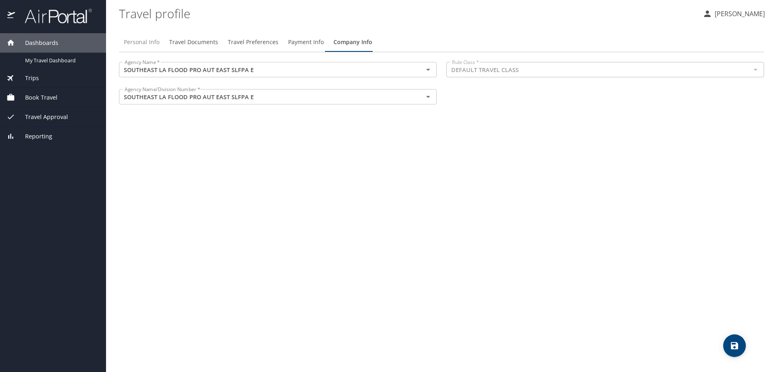
click at [139, 40] on span "Personal Info" at bounding box center [142, 42] width 36 height 10
select select "US"
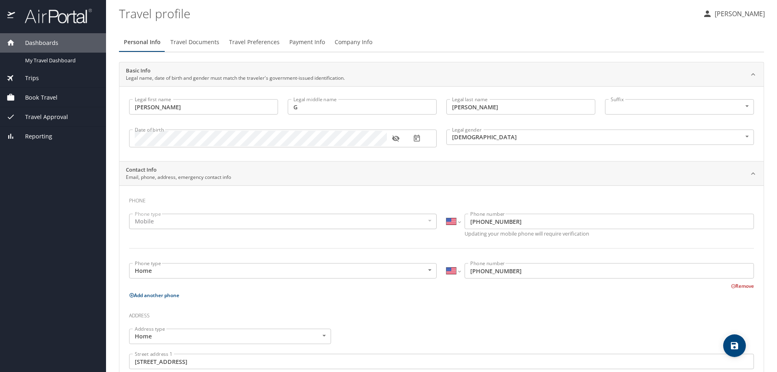
click at [202, 43] on span "Travel Documents" at bounding box center [194, 42] width 49 height 10
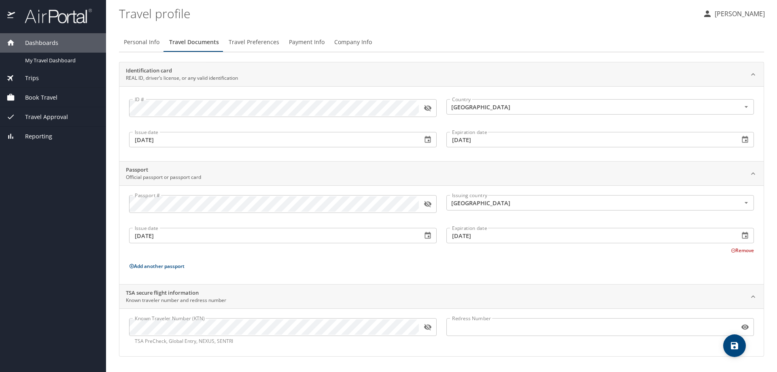
click at [468, 30] on div "Personal Info Travel Documents Travel Preferences Payment Info Company Info Ide…" at bounding box center [441, 199] width 645 height 346
click at [138, 42] on span "Personal Info" at bounding box center [142, 42] width 36 height 10
select select "US"
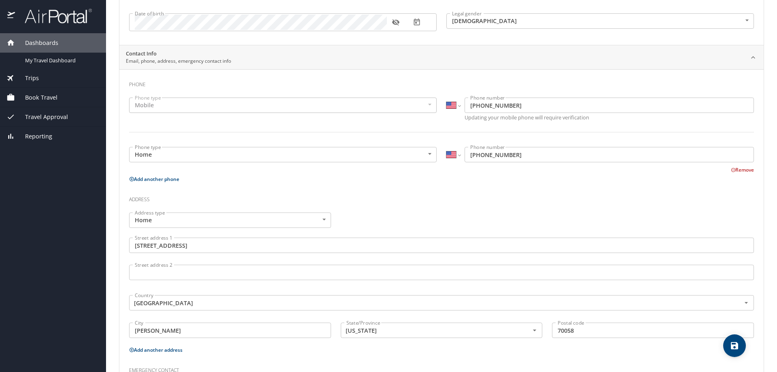
scroll to position [197, 0]
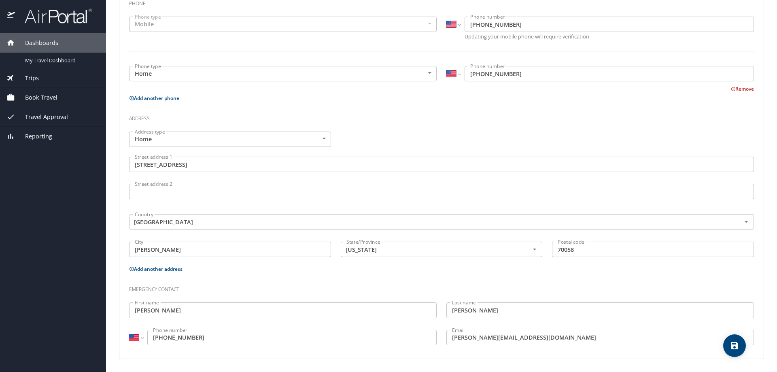
click at [131, 268] on icon at bounding box center [131, 268] width 5 height 5
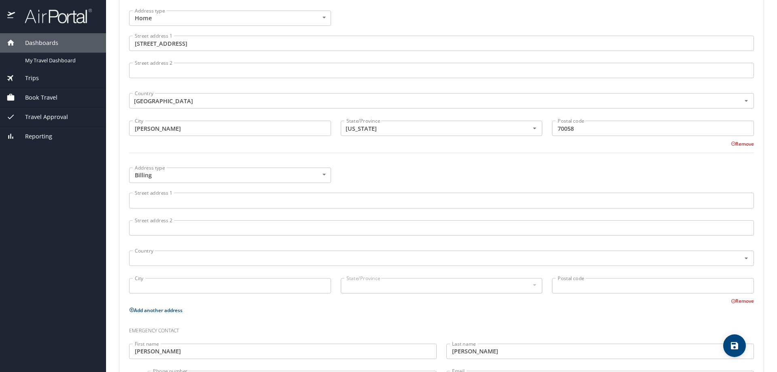
scroll to position [319, 0]
click at [322, 172] on body "Dashboards My Travel Dashboard Trips Current / Future Trips Past Trips Trips Mi…" at bounding box center [388, 186] width 777 height 372
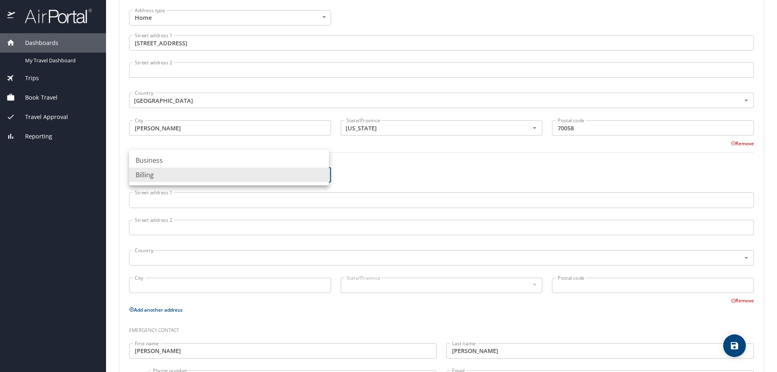
click at [423, 19] on div at bounding box center [388, 186] width 777 height 372
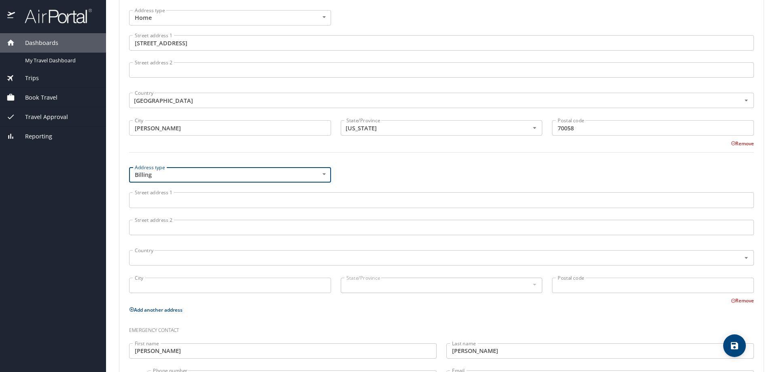
scroll to position [0, 0]
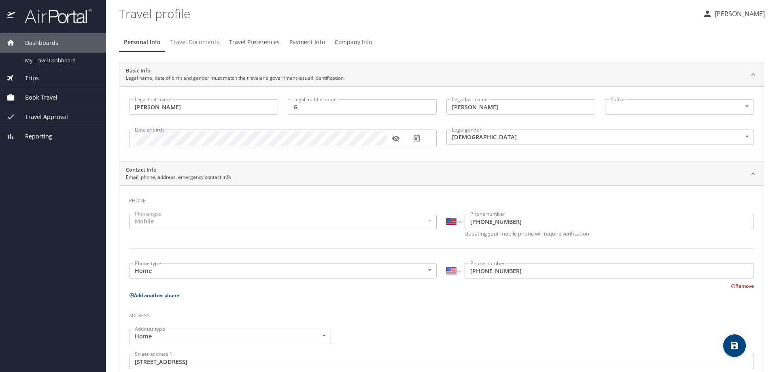
click at [199, 41] on span "Travel Documents" at bounding box center [194, 42] width 49 height 10
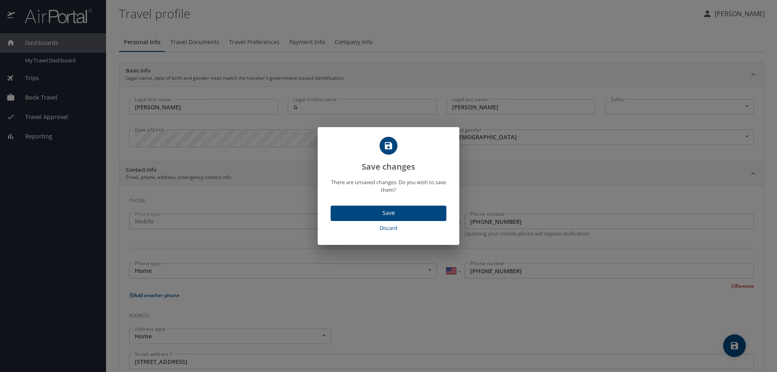
click at [390, 214] on span "Save" at bounding box center [388, 213] width 103 height 10
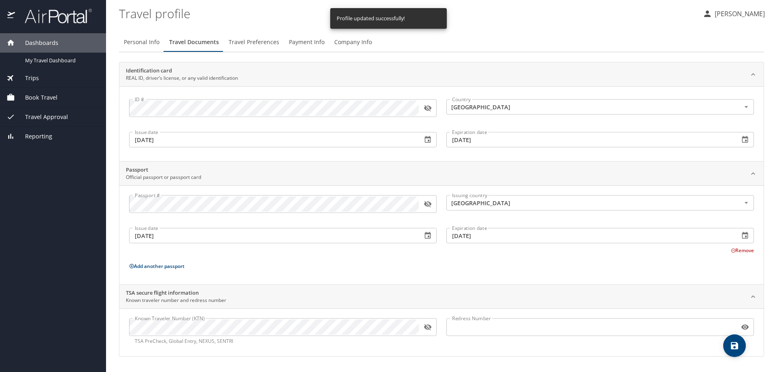
click at [225, 264] on p "Add another passport" at bounding box center [441, 266] width 625 height 10
click at [137, 41] on span "Personal Info" at bounding box center [142, 42] width 36 height 10
select select "US"
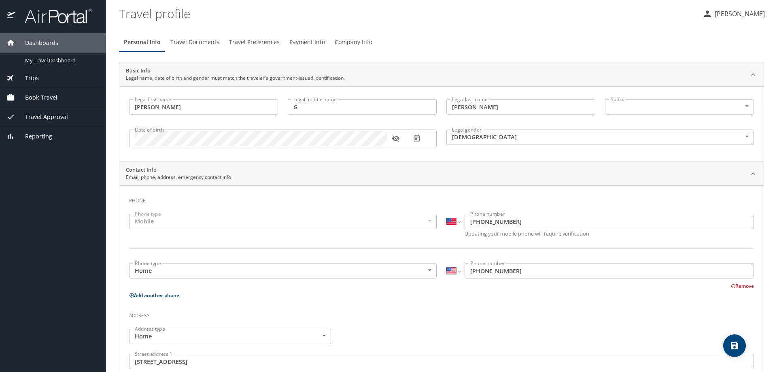
click at [412, 32] on div "Personal Info Travel Documents Travel Preferences Payment Info Company Info Bas…" at bounding box center [441, 297] width 645 height 543
click at [347, 42] on span "Company Info" at bounding box center [354, 42] width 38 height 10
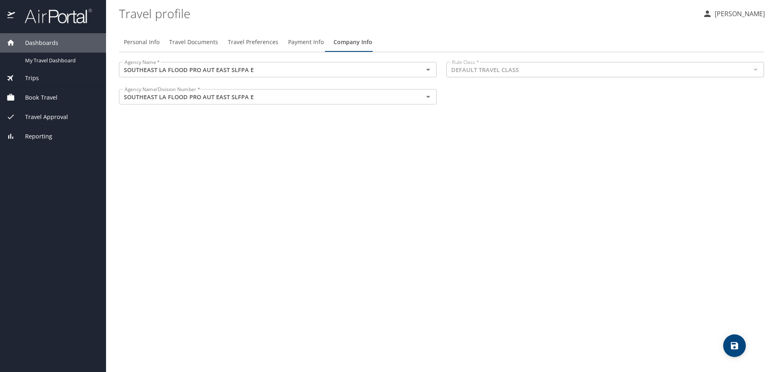
click at [132, 44] on span "Personal Info" at bounding box center [142, 42] width 36 height 10
select select "US"
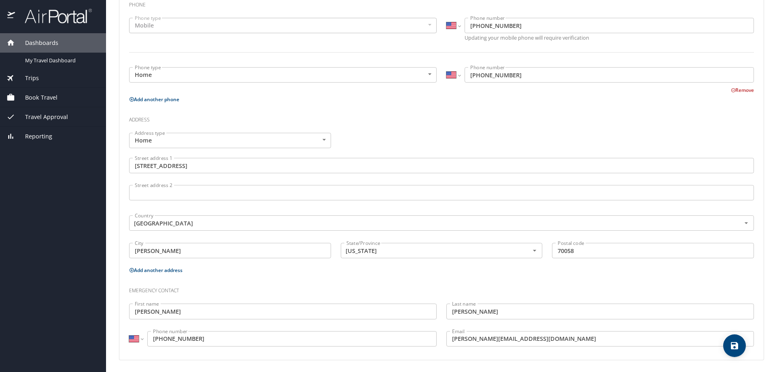
scroll to position [197, 0]
click at [406, 123] on h3 "Address" at bounding box center [441, 117] width 625 height 14
click at [132, 268] on icon at bounding box center [132, 269] width 4 height 4
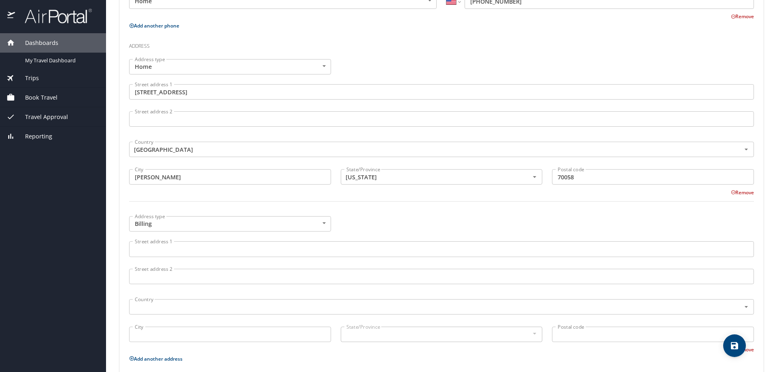
scroll to position [278, 0]
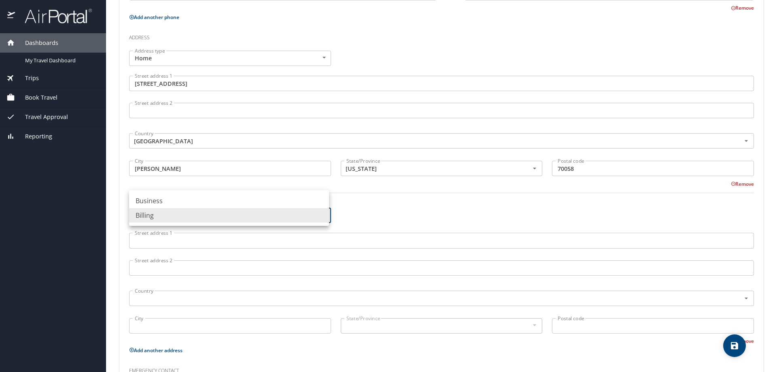
click at [325, 214] on body "Dashboards My Travel Dashboard Trips Current / Future Trips Past Trips Trips Mi…" at bounding box center [388, 186] width 777 height 372
click at [156, 204] on li "Business" at bounding box center [229, 200] width 200 height 15
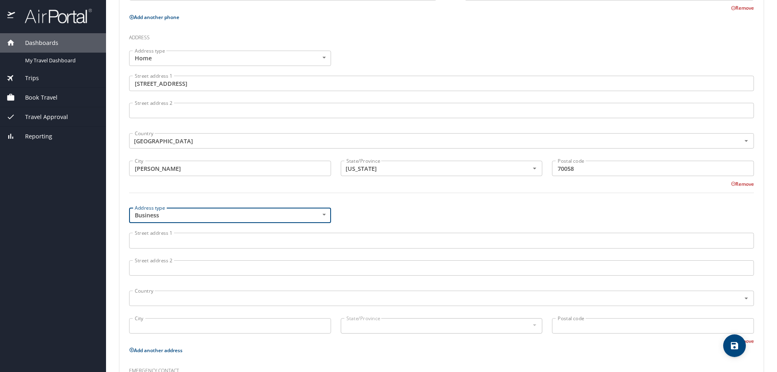
click at [322, 213] on body "Dashboards My Travel Dashboard Trips Current / Future Trips Past Trips Trips Mi…" at bounding box center [388, 186] width 777 height 372
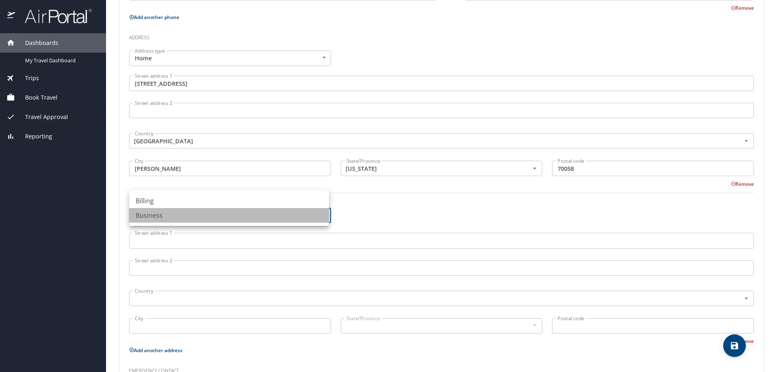
click at [322, 213] on li "Business" at bounding box center [229, 215] width 200 height 15
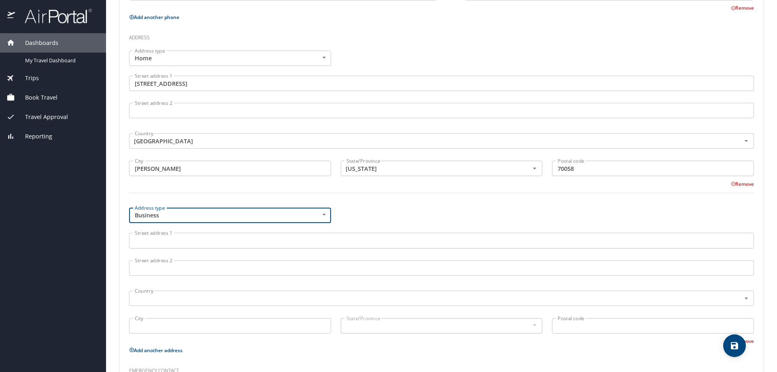
click at [322, 213] on body "Dashboards My Travel Dashboard Trips Current / Future Trips Past Trips Trips Mi…" at bounding box center [388, 186] width 777 height 372
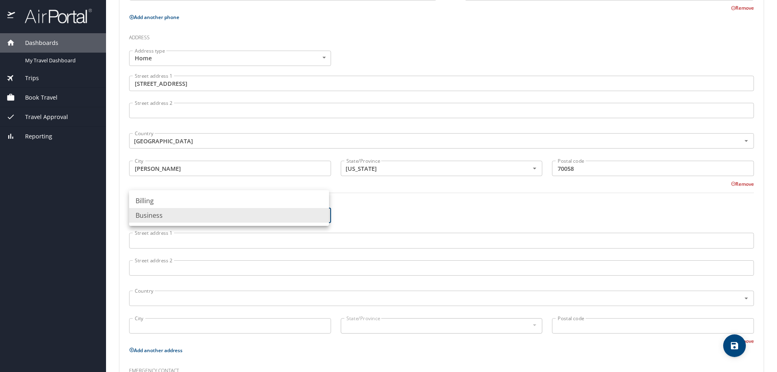
click at [147, 215] on li "Business" at bounding box center [229, 215] width 200 height 15
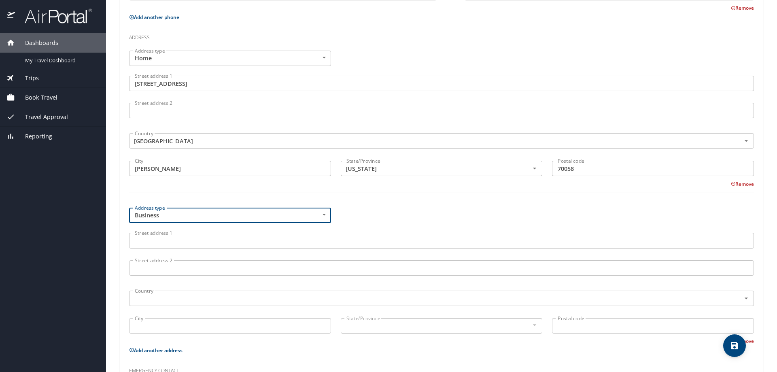
click at [162, 240] on input "Street address 1" at bounding box center [441, 240] width 625 height 15
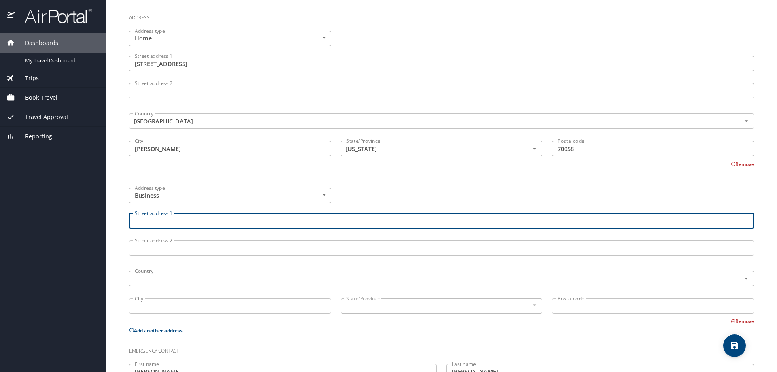
scroll to position [319, 0]
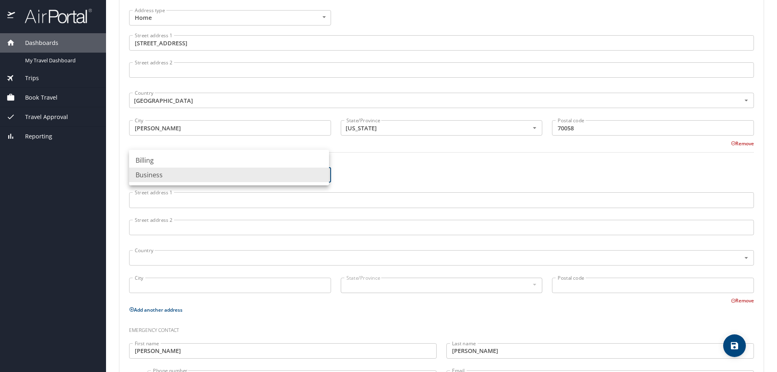
click at [321, 172] on body "Dashboards My Travel Dashboard Trips Current / Future Trips Past Trips Trips Mi…" at bounding box center [388, 186] width 777 height 372
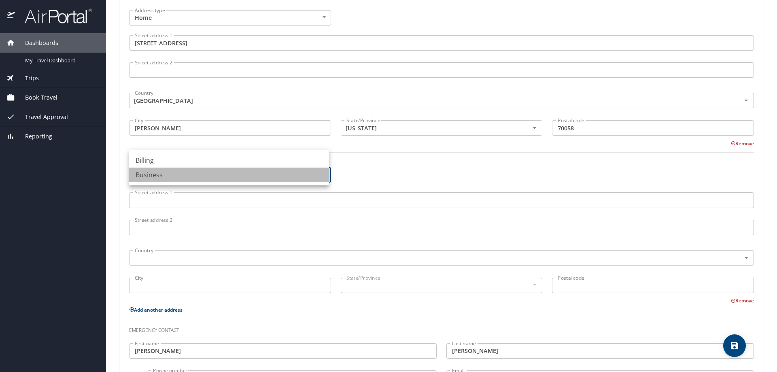
click at [159, 175] on li "Business" at bounding box center [229, 175] width 200 height 15
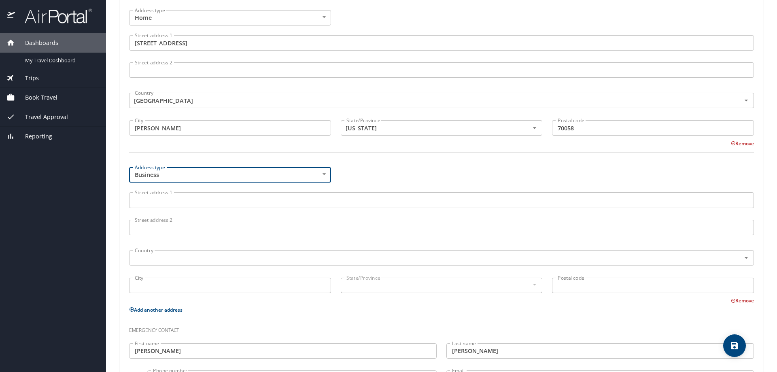
click at [165, 201] on input "Street address 1" at bounding box center [441, 199] width 625 height 15
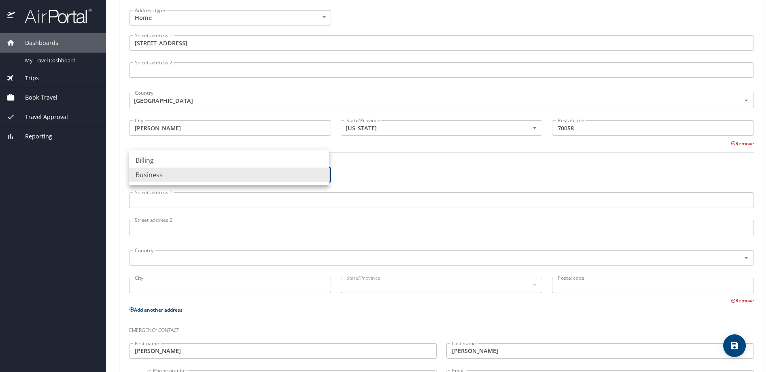
click at [322, 173] on body "Dashboards My Travel Dashboard Trips Current / Future Trips Past Trips Trips Mi…" at bounding box center [388, 186] width 777 height 372
click at [322, 173] on li "Business" at bounding box center [229, 175] width 200 height 15
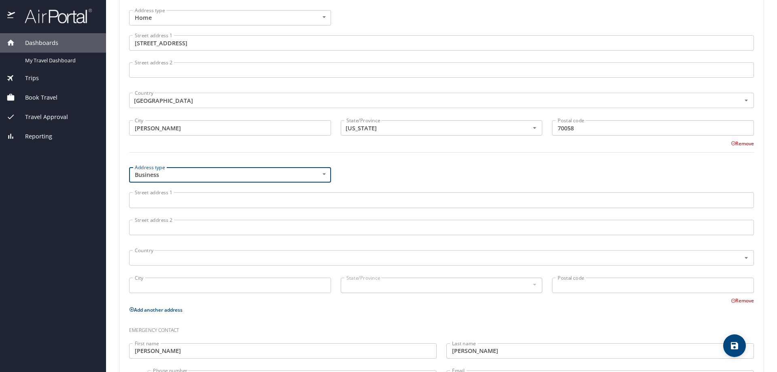
click at [352, 168] on div "Address type Business Business Address type Street address 1 Street address 1 S…" at bounding box center [441, 233] width 635 height 142
click at [323, 174] on body "Dashboards My Travel Dashboard Trips Current / Future Trips Past Trips Trips Mi…" at bounding box center [388, 186] width 777 height 372
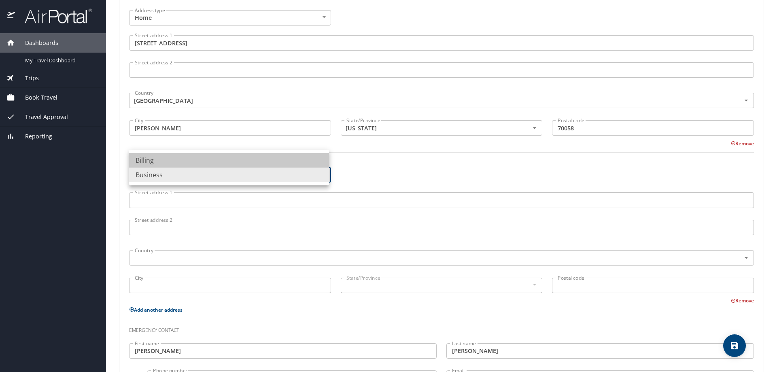
click at [153, 161] on li "Billing" at bounding box center [229, 160] width 200 height 15
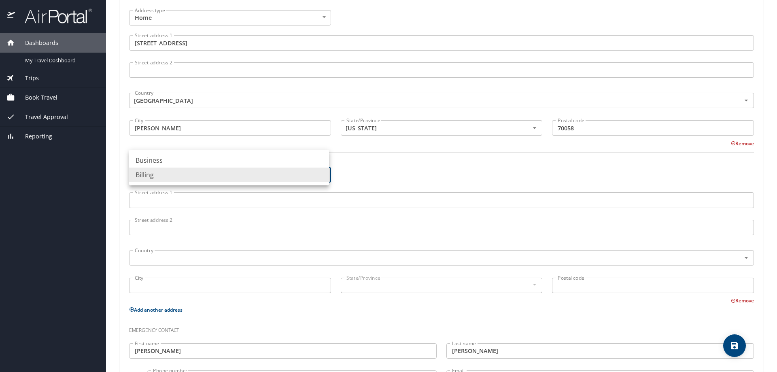
click at [322, 172] on body "Dashboards My Travel Dashboard Trips Current / Future Trips Past Trips Trips Mi…" at bounding box center [388, 186] width 777 height 372
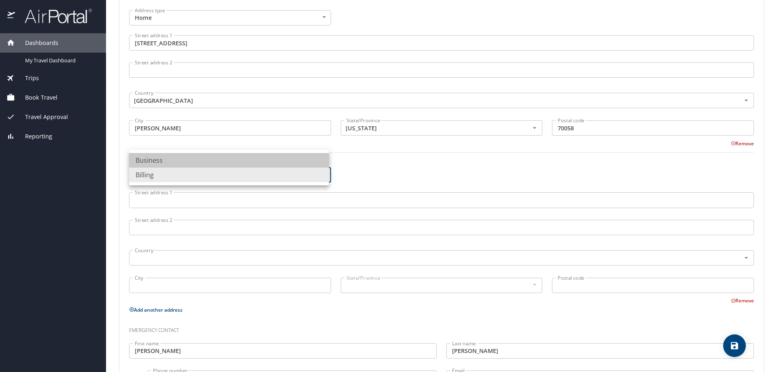
click at [156, 161] on li "Business" at bounding box center [229, 160] width 200 height 15
type input "Business"
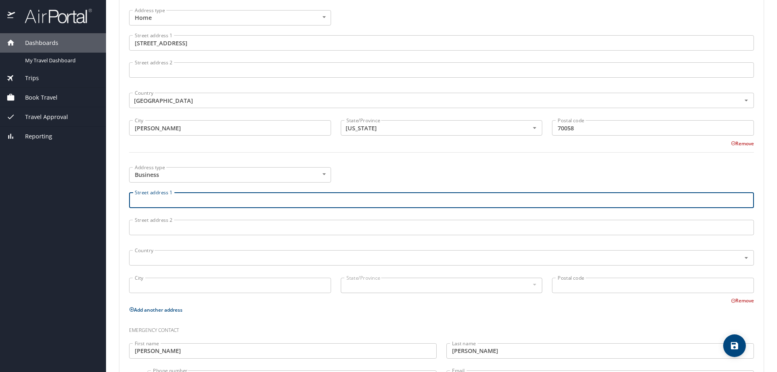
click at [162, 201] on input "Street address 1" at bounding box center [441, 199] width 625 height 15
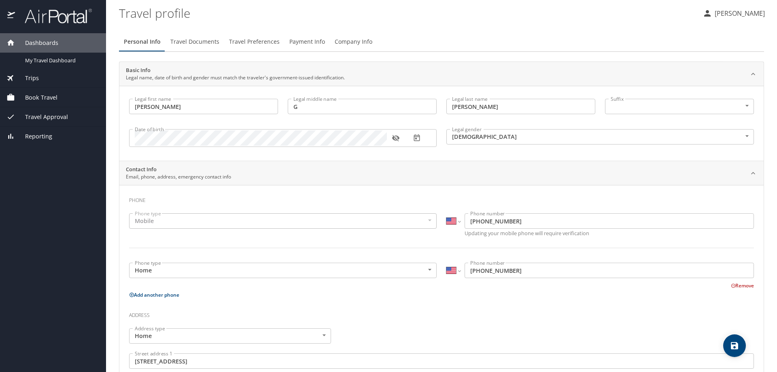
scroll to position [0, 0]
click at [305, 42] on span "Payment Info" at bounding box center [307, 42] width 36 height 10
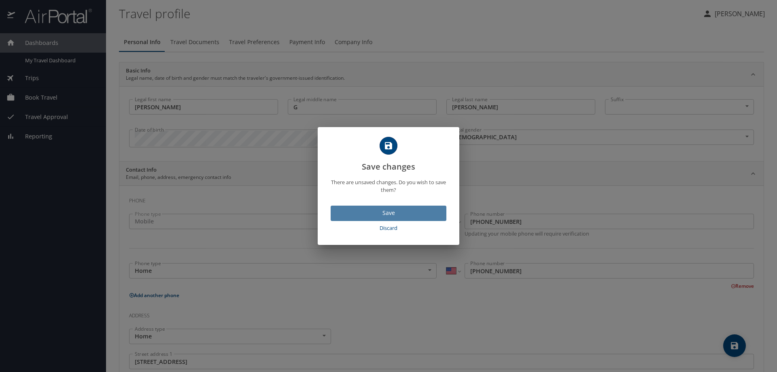
click at [396, 209] on span "Save" at bounding box center [388, 213] width 103 height 10
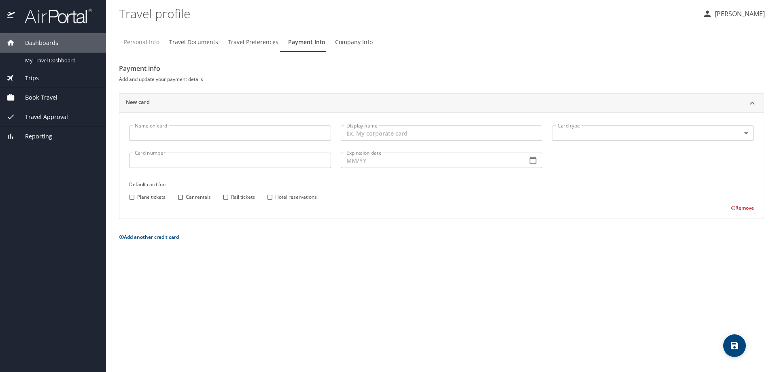
click at [145, 42] on span "Personal Info" at bounding box center [142, 42] width 36 height 10
select select "US"
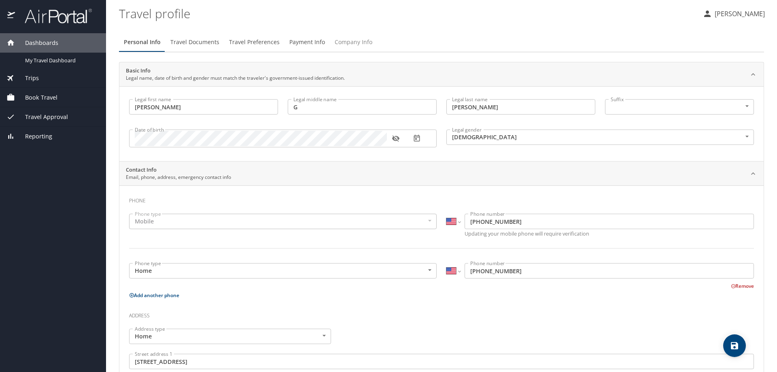
click at [342, 43] on span "Company Info" at bounding box center [354, 42] width 38 height 10
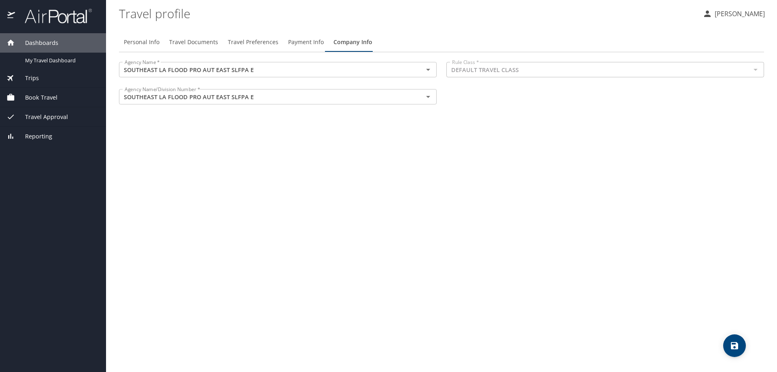
click at [755, 71] on div at bounding box center [755, 69] width 11 height 11
click at [456, 166] on div "Personal Info Travel Documents Travel Preferences Payment Info Company Info Age…" at bounding box center [441, 199] width 645 height 346
click at [309, 42] on span "Payment Info" at bounding box center [306, 42] width 36 height 10
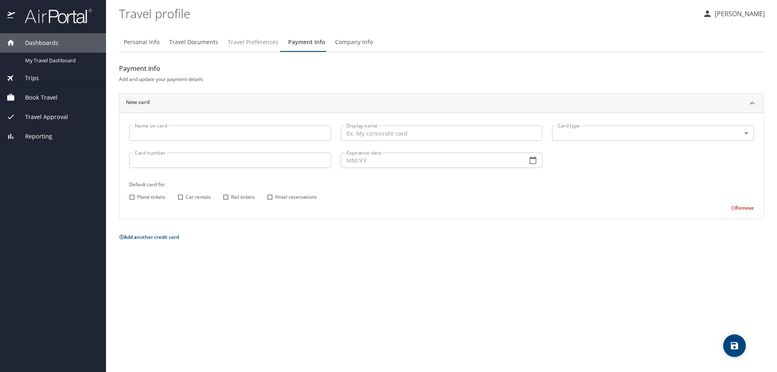
click at [252, 39] on span "Travel Preferences" at bounding box center [253, 42] width 51 height 10
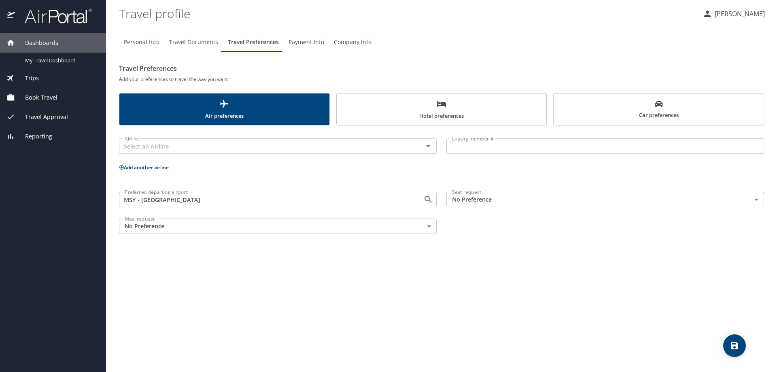
drag, startPoint x: 144, startPoint y: 42, endPoint x: 148, endPoint y: 46, distance: 6.0
click at [144, 42] on span "Personal Info" at bounding box center [142, 42] width 36 height 10
select select "US"
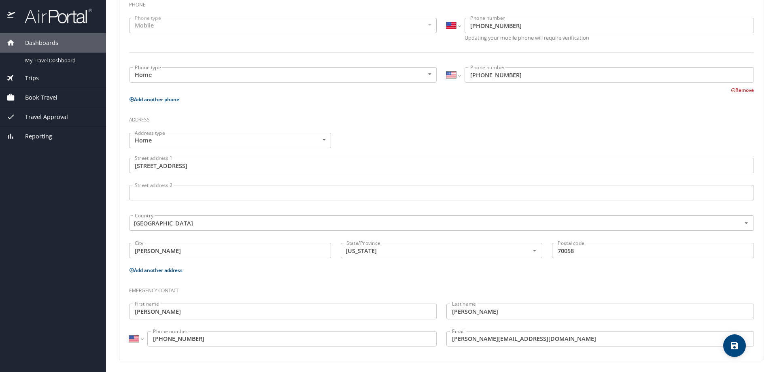
scroll to position [197, 0]
click at [140, 268] on button "Add another address" at bounding box center [155, 268] width 53 height 7
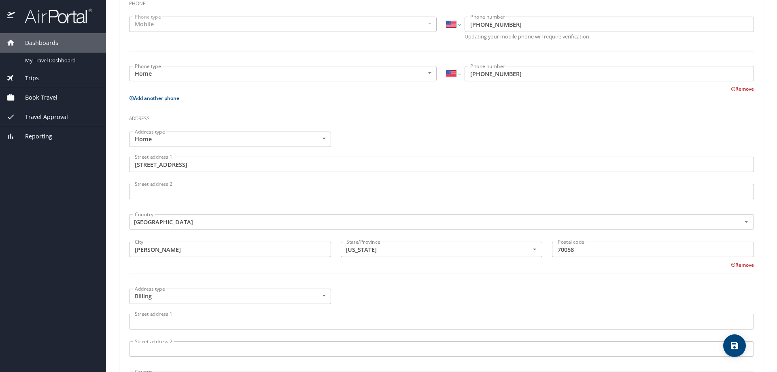
click at [322, 296] on body "Dashboards My Travel Dashboard Trips Current / Future Trips Past Trips Trips Mi…" at bounding box center [388, 186] width 777 height 372
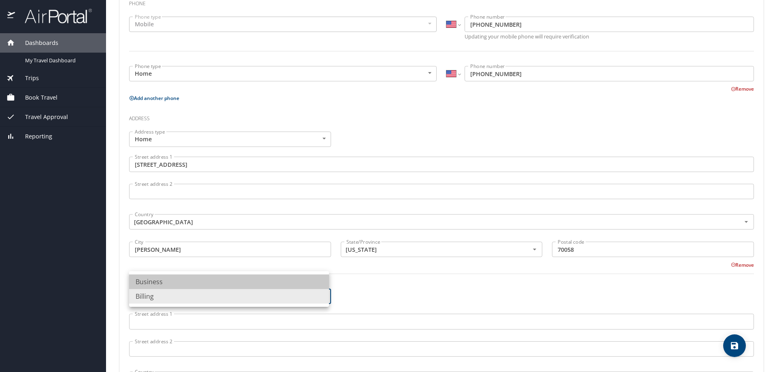
click at [152, 282] on li "Business" at bounding box center [229, 281] width 200 height 15
type input "Business"
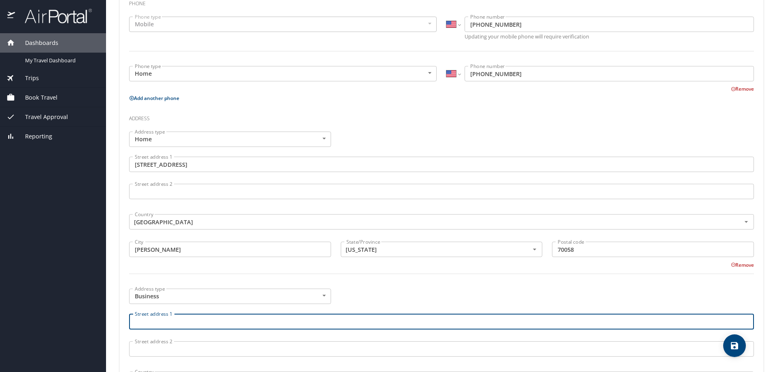
click at [163, 318] on input "Street address 1" at bounding box center [441, 321] width 625 height 15
type input "6920 Franklin Ave"
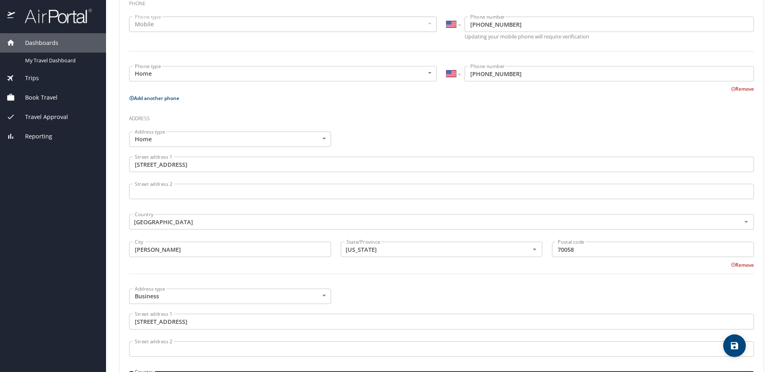
scroll to position [359, 0]
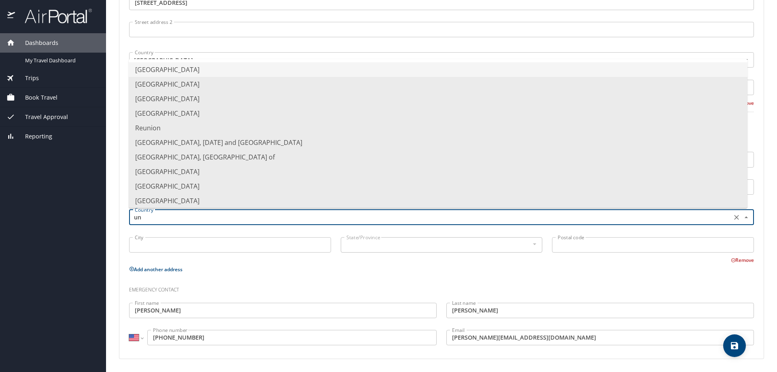
click at [180, 68] on li "United States of America" at bounding box center [438, 69] width 619 height 15
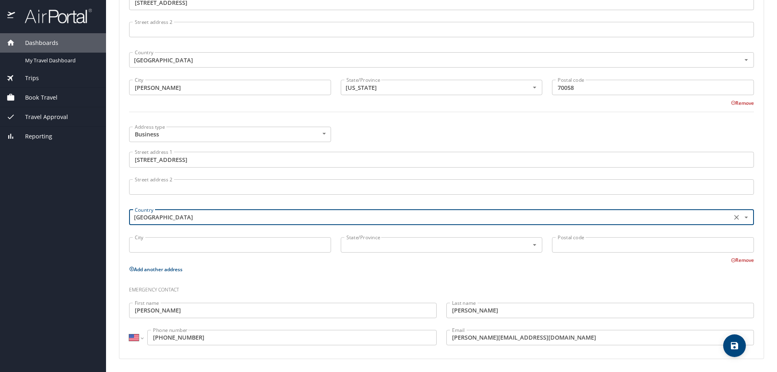
type input "United States of America"
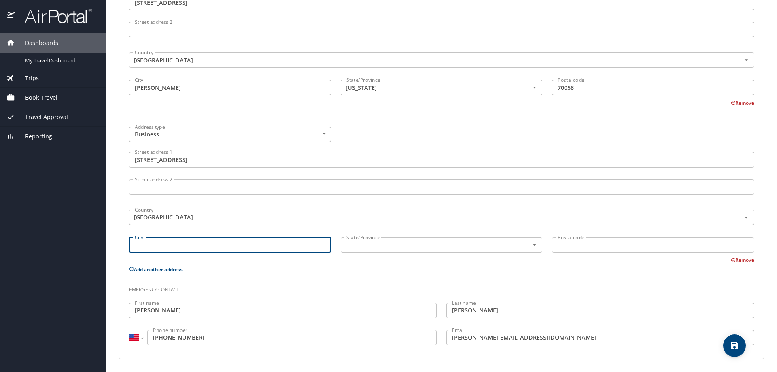
click at [146, 246] on input "City" at bounding box center [230, 244] width 202 height 15
type input "New Orleans"
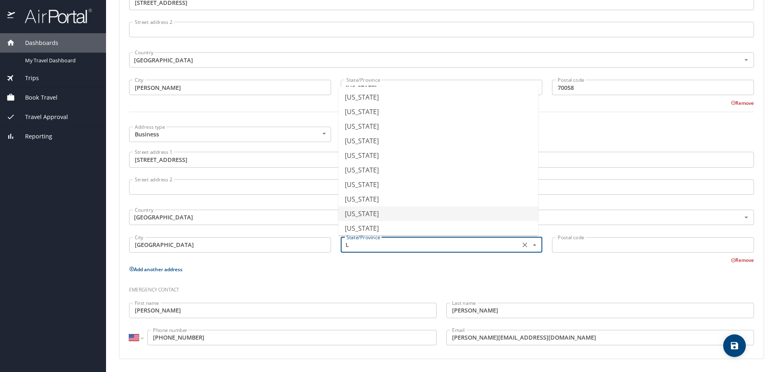
click at [374, 214] on li "Louisiana" at bounding box center [438, 213] width 200 height 15
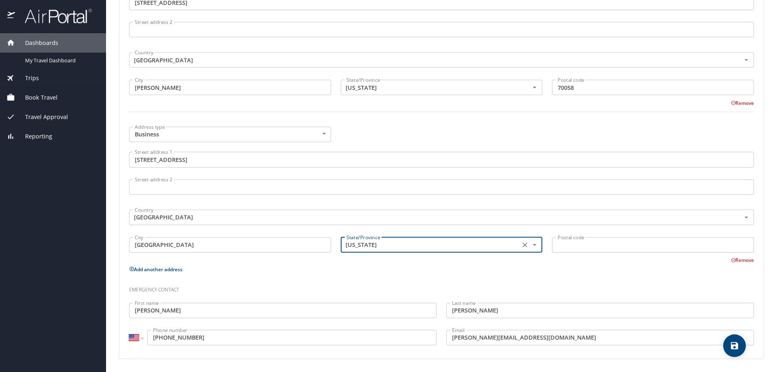
type input "Louisiana"
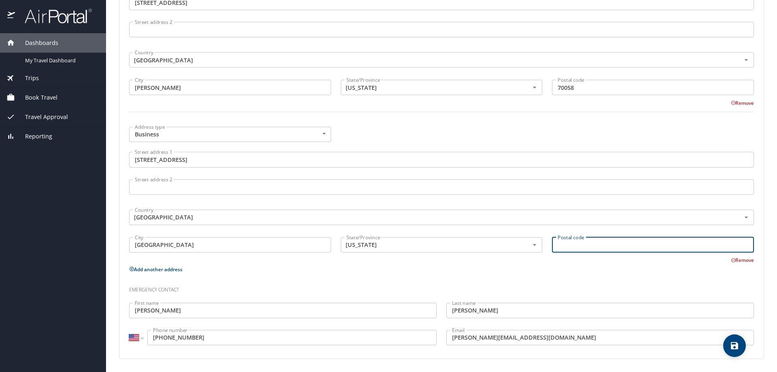
click at [577, 245] on input "Postal code" at bounding box center [653, 244] width 202 height 15
type input "70122"
click at [330, 263] on div "Remove" at bounding box center [436, 260] width 635 height 10
click at [161, 268] on button "Add another address" at bounding box center [155, 269] width 53 height 7
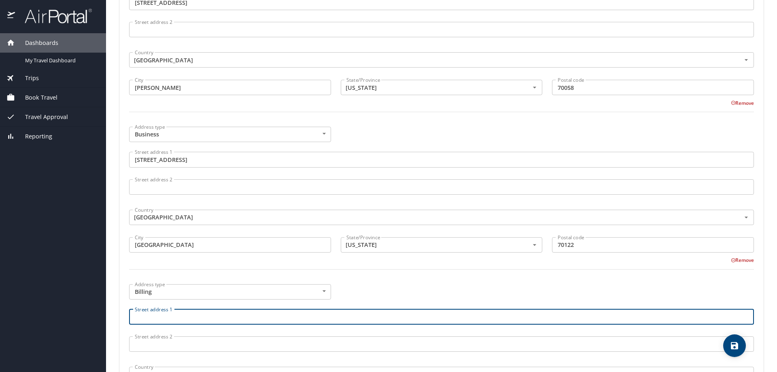
click at [153, 318] on input "Street address 1" at bounding box center [441, 316] width 625 height 15
type input "6920 Franklin Ave"
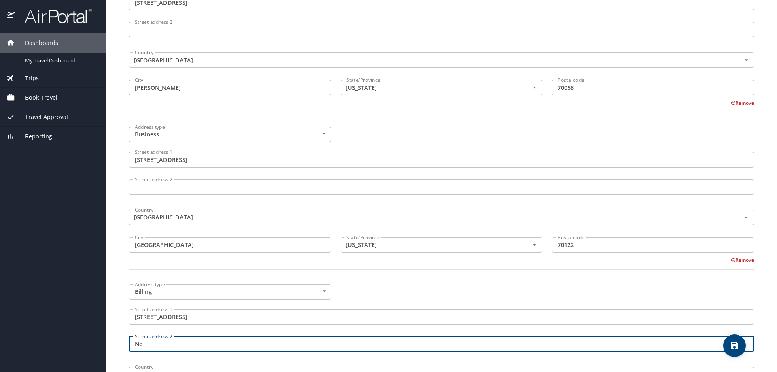
type input "N"
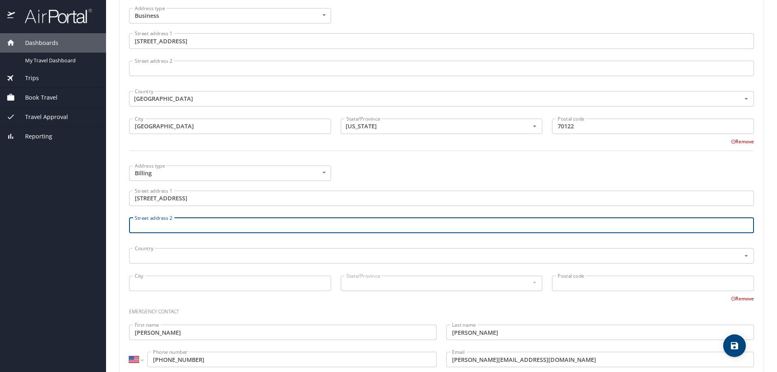
scroll to position [480, 0]
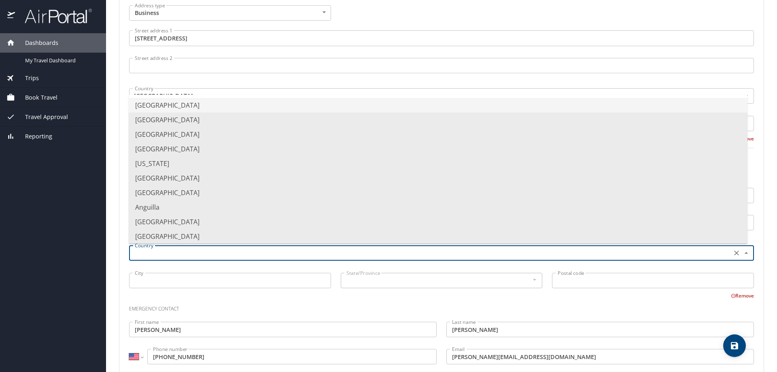
click at [149, 251] on input "text" at bounding box center [430, 253] width 596 height 11
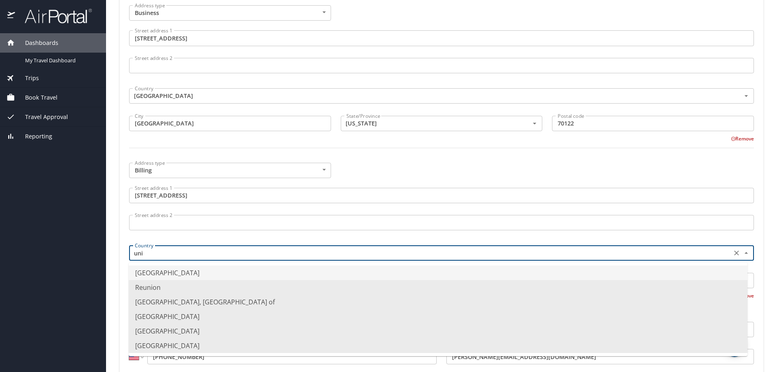
click at [154, 272] on li "United States of America" at bounding box center [438, 272] width 619 height 15
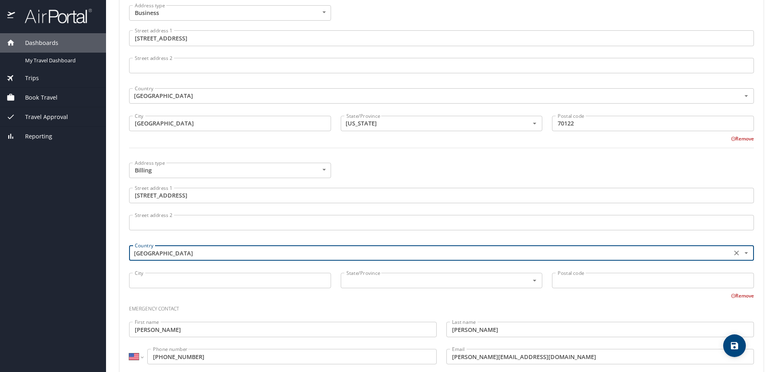
type input "United States of America"
click at [145, 282] on input "City" at bounding box center [230, 280] width 202 height 15
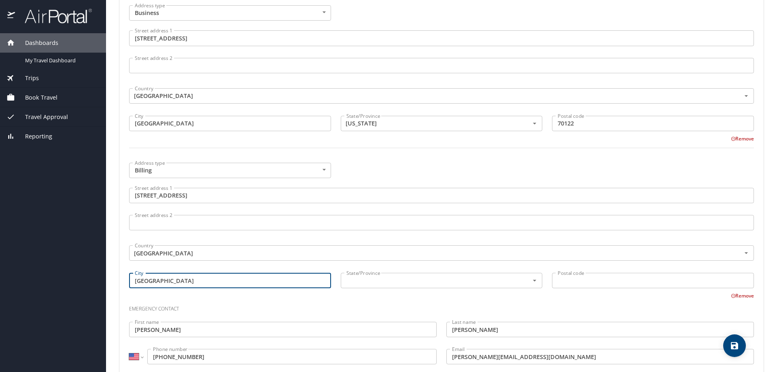
type input "New Orleans"
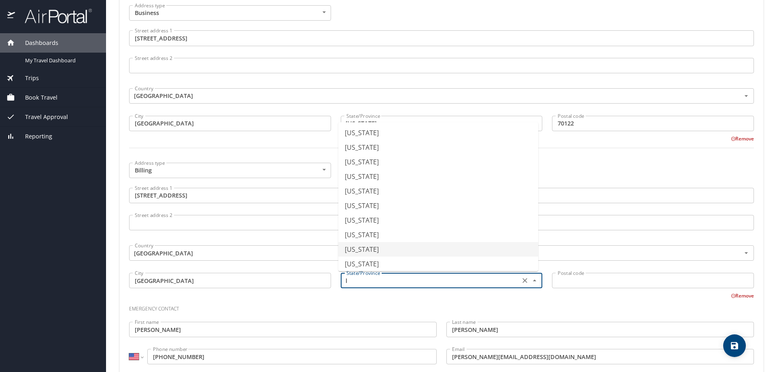
click at [365, 248] on li "Louisiana" at bounding box center [438, 249] width 200 height 15
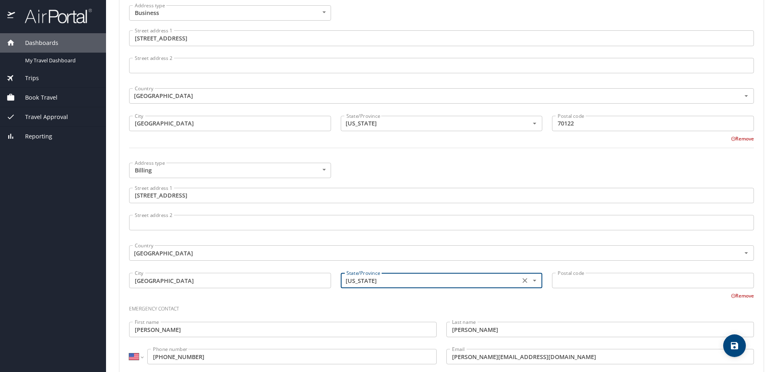
type input "Louisiana"
click at [589, 285] on input "Postal code" at bounding box center [653, 280] width 202 height 15
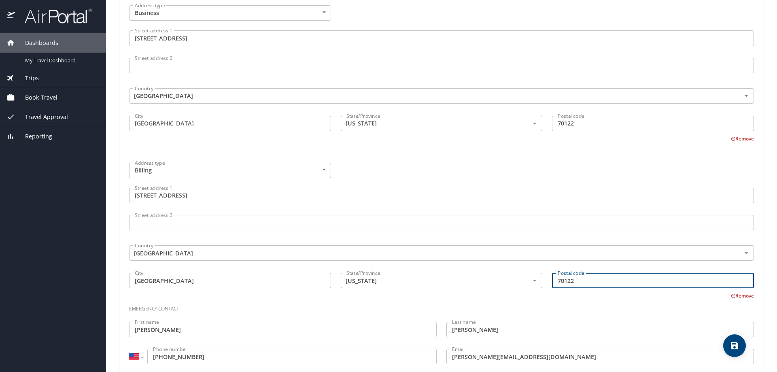
type input "70122"
click at [303, 301] on h3 "Emergency contact" at bounding box center [441, 307] width 625 height 14
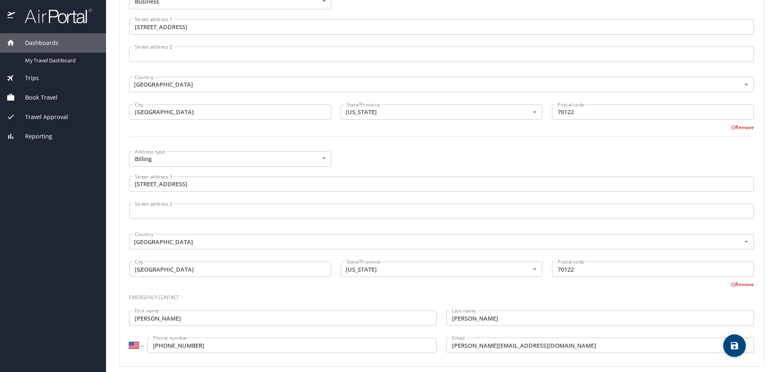
scroll to position [499, 0]
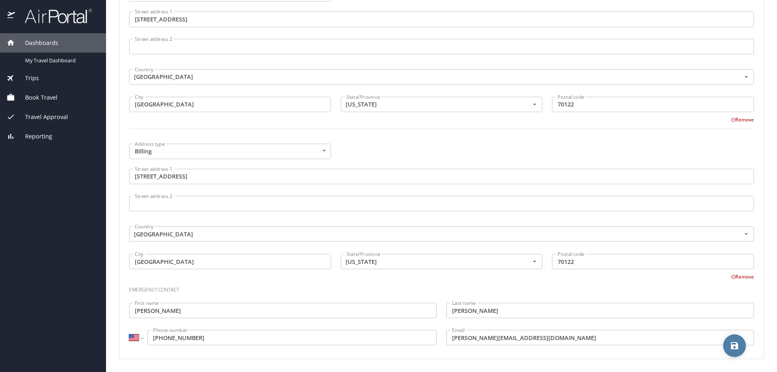
click at [735, 343] on icon "save" at bounding box center [734, 345] width 7 height 7
select select "US"
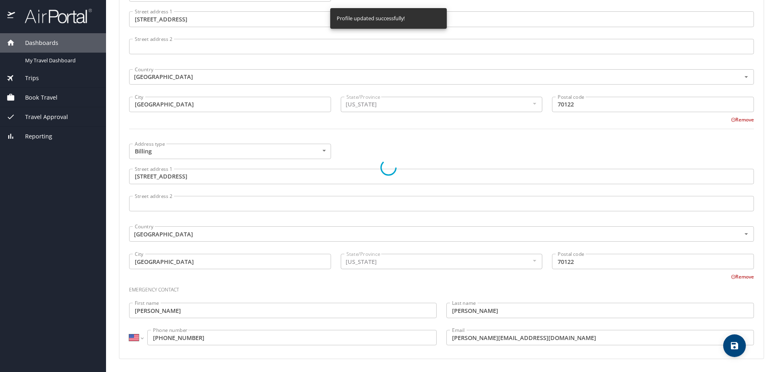
select select "US"
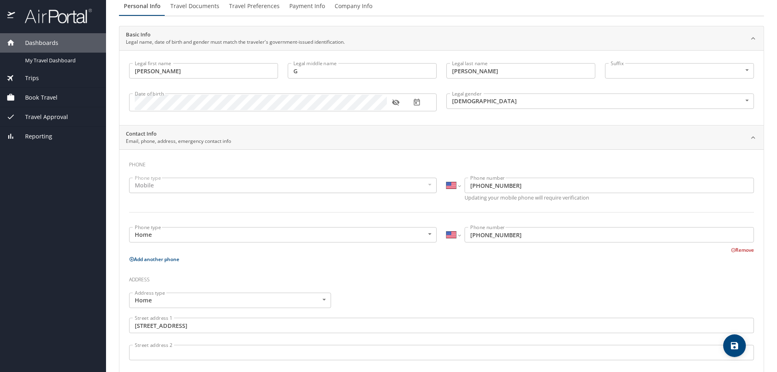
scroll to position [0, 0]
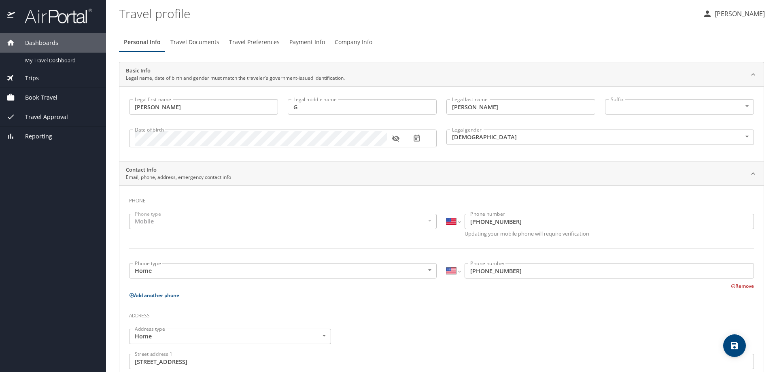
click at [190, 42] on span "Travel Documents" at bounding box center [194, 42] width 49 height 10
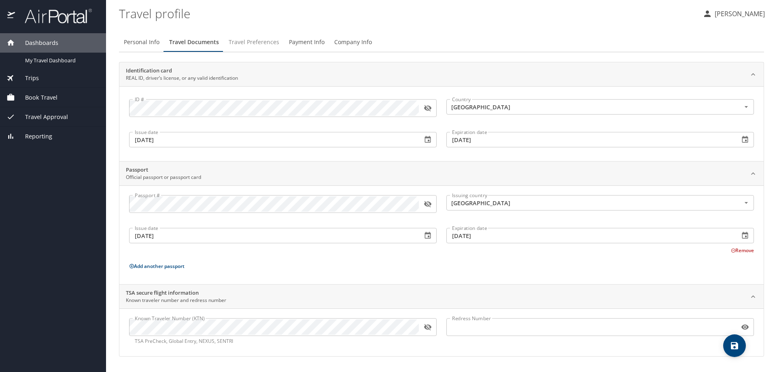
click at [254, 41] on span "Travel Preferences" at bounding box center [254, 42] width 51 height 10
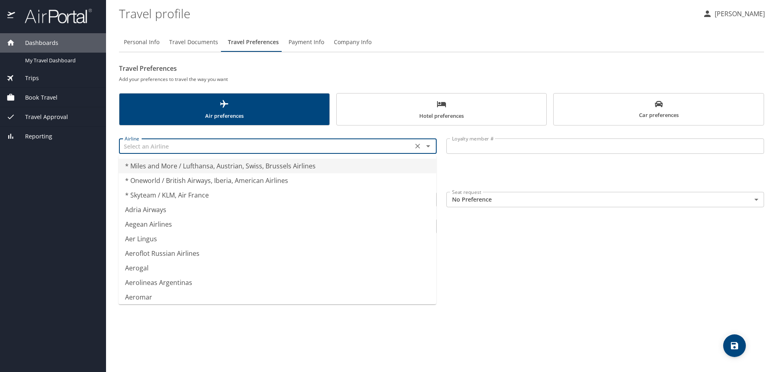
click at [144, 145] on input "text" at bounding box center [265, 146] width 289 height 11
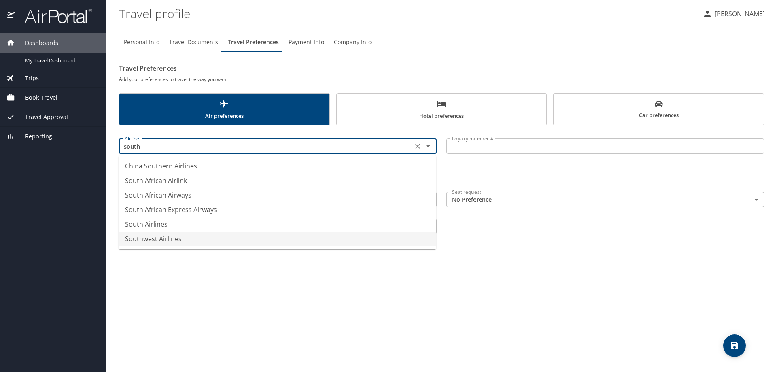
click at [157, 241] on li "Southwest Airlines" at bounding box center [278, 238] width 318 height 15
type input "Southwest Airlines"
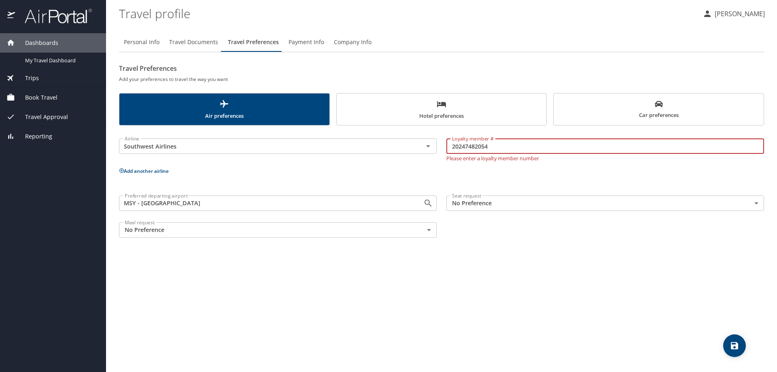
type input "20247482054"
click at [147, 170] on button "Add another airline" at bounding box center [144, 171] width 50 height 7
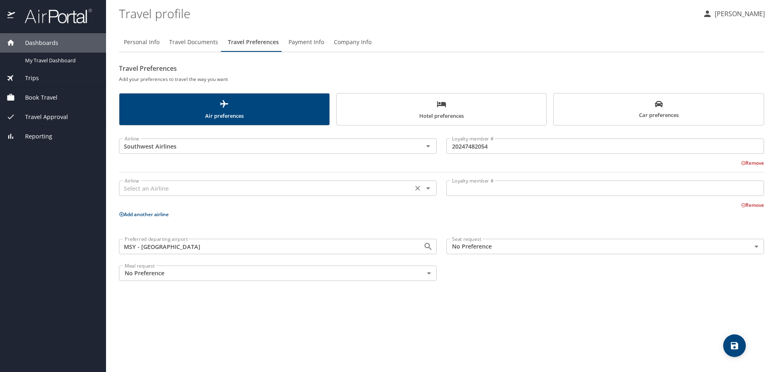
click at [175, 188] on input "text" at bounding box center [265, 188] width 289 height 11
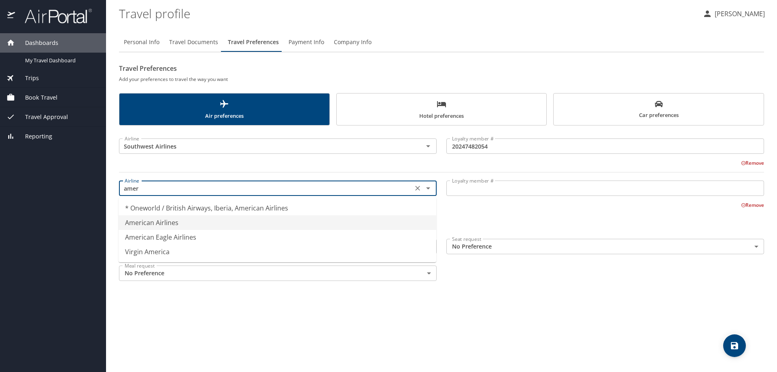
click at [161, 221] on li "American Airlines" at bounding box center [278, 222] width 318 height 15
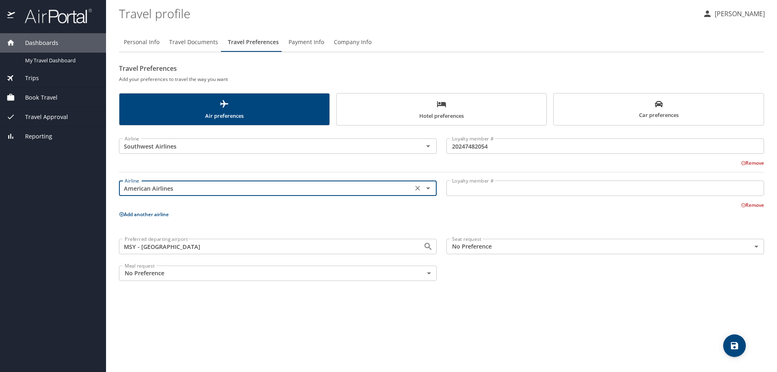
type input "American Airlines"
click at [474, 185] on input "Loyalty member #" at bounding box center [605, 188] width 318 height 15
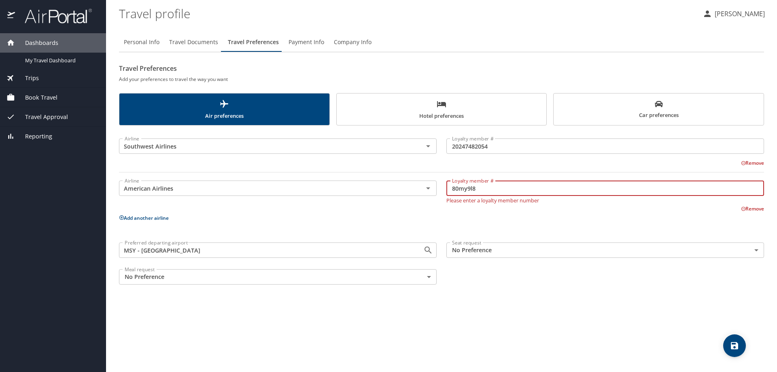
type input "80my9l8"
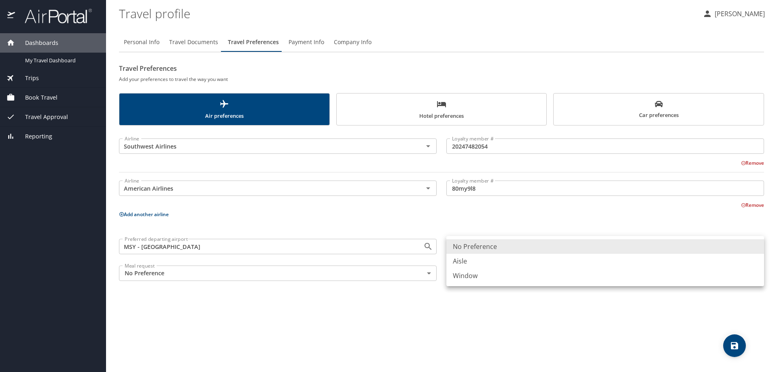
click at [496, 246] on body "Dashboards My Travel Dashboard Trips Current / Future Trips Past Trips Trips Mi…" at bounding box center [388, 186] width 777 height 372
click at [461, 261] on li "Aisle" at bounding box center [605, 261] width 318 height 15
type input "Aisle"
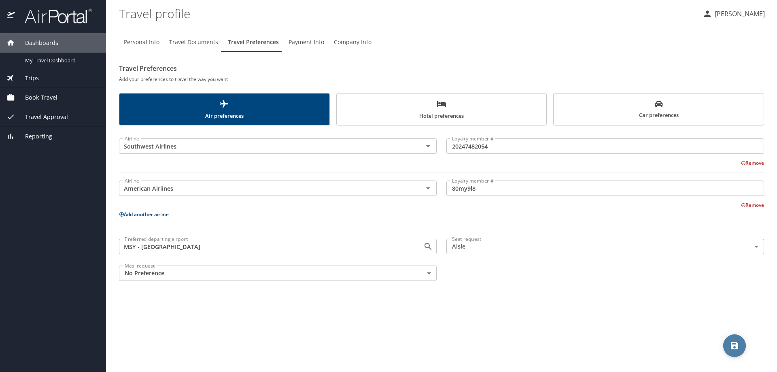
click at [735, 339] on button "save" at bounding box center [734, 345] width 23 height 23
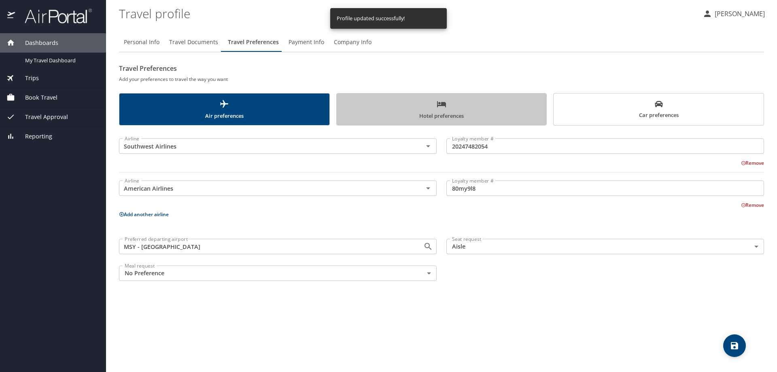
click at [451, 110] on span "Hotel preferences" at bounding box center [442, 109] width 200 height 21
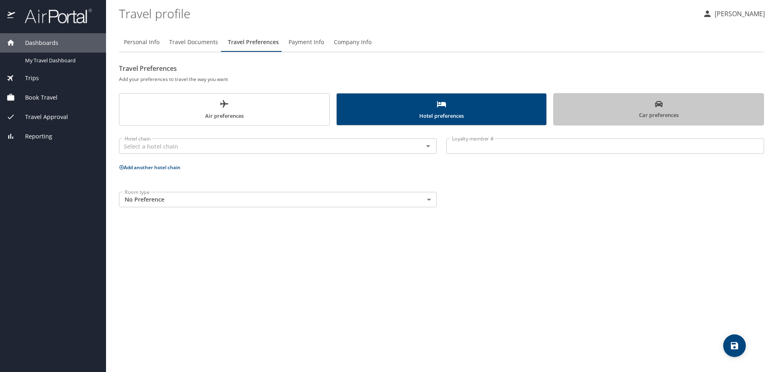
click at [658, 110] on span "Car preferences" at bounding box center [659, 110] width 200 height 20
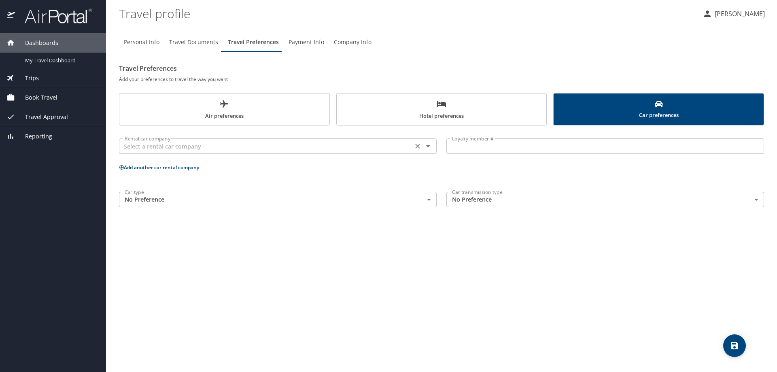
click at [150, 147] on input "text" at bounding box center [265, 146] width 289 height 11
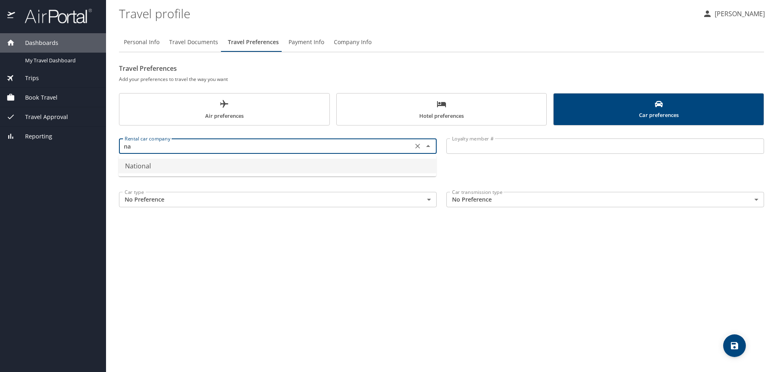
type input "n"
type input "e"
click at [135, 165] on li "National" at bounding box center [278, 166] width 318 height 15
type input "National"
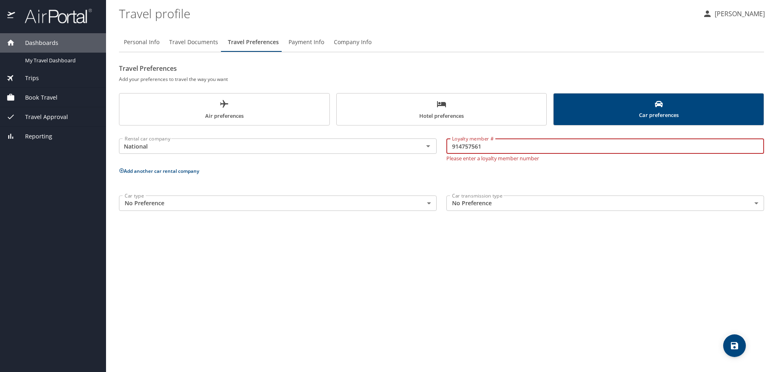
type input "914757561"
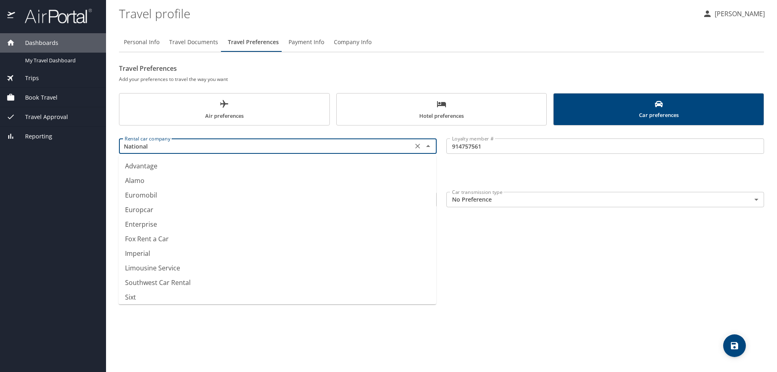
click at [156, 147] on input "National" at bounding box center [265, 146] width 289 height 11
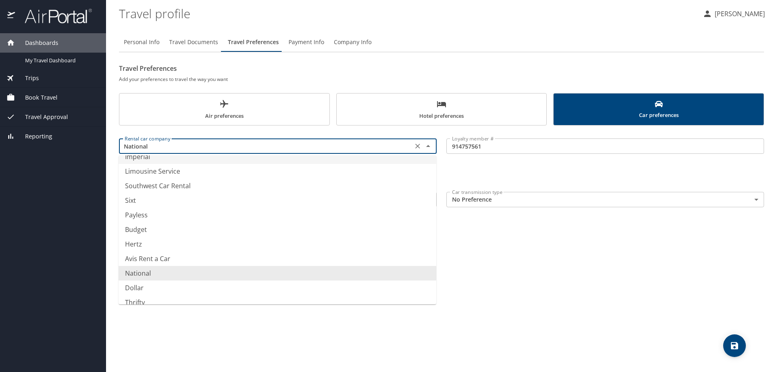
scroll to position [105, 0]
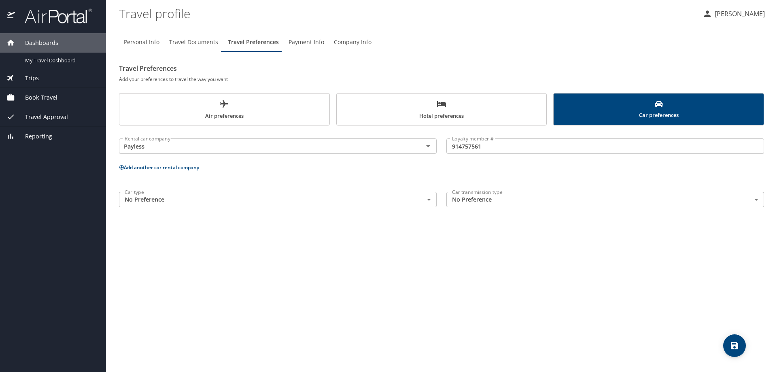
click at [506, 221] on div "Personal Info Travel Documents Travel Preferences Payment Info Company Info Tra…" at bounding box center [441, 199] width 645 height 346
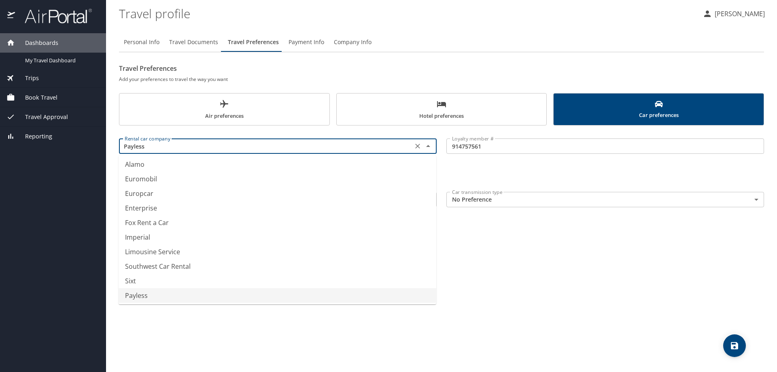
click at [194, 150] on input "Payless" at bounding box center [265, 146] width 289 height 11
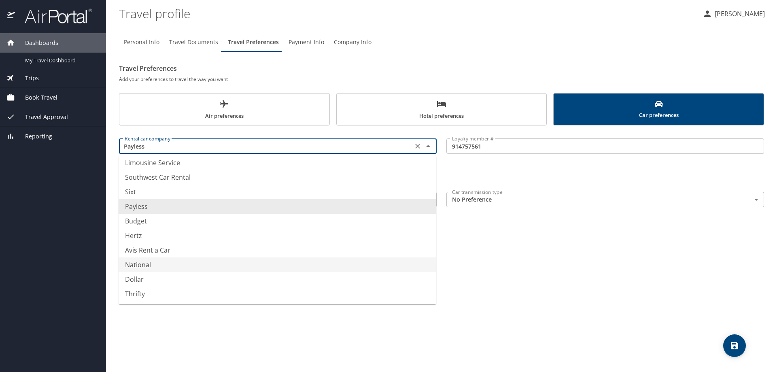
click at [140, 264] on li "National" at bounding box center [278, 264] width 318 height 15
type input "National"
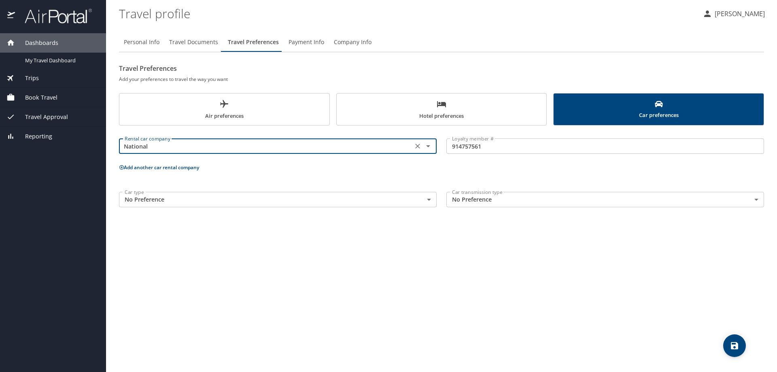
click at [479, 169] on p "Add another car rental company" at bounding box center [441, 167] width 645 height 10
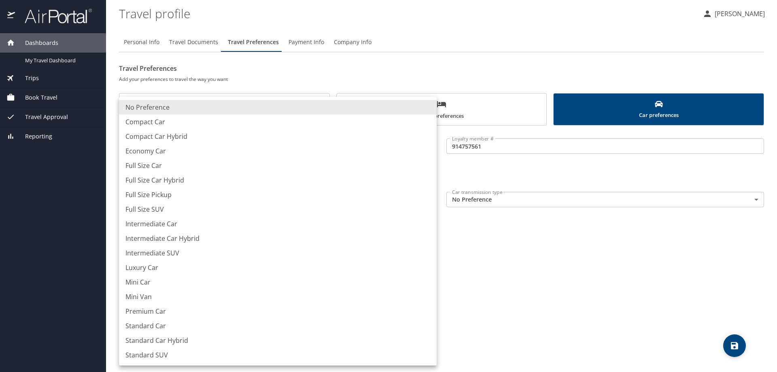
click at [429, 199] on body "Dashboards My Travel Dashboard Trips Current / Future Trips Past Trips Trips Mi…" at bounding box center [388, 186] width 777 height 372
click at [506, 225] on div at bounding box center [388, 186] width 777 height 372
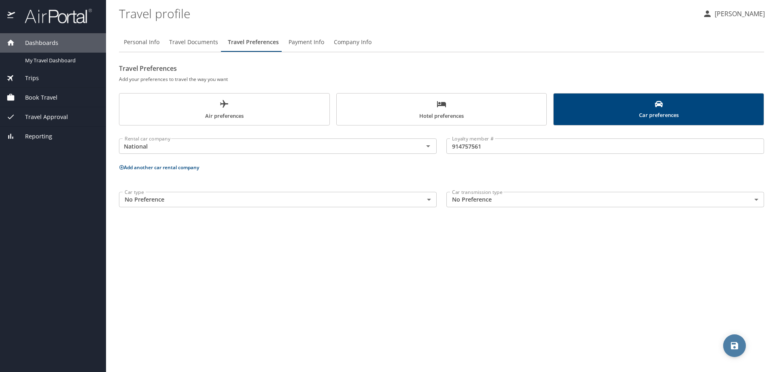
click at [735, 350] on icon "save" at bounding box center [735, 346] width 10 height 10
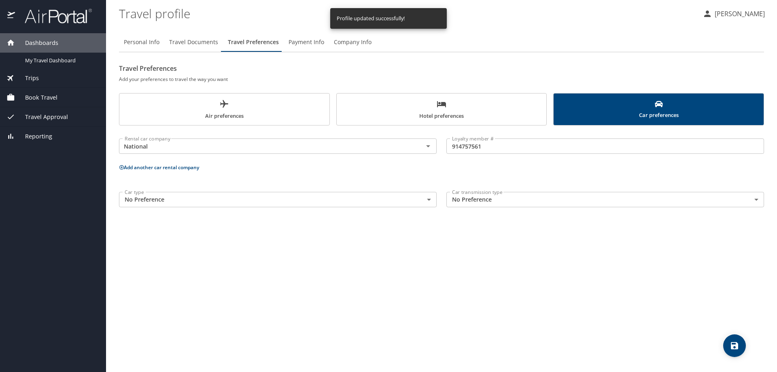
click at [410, 106] on span "Hotel preferences" at bounding box center [442, 109] width 200 height 21
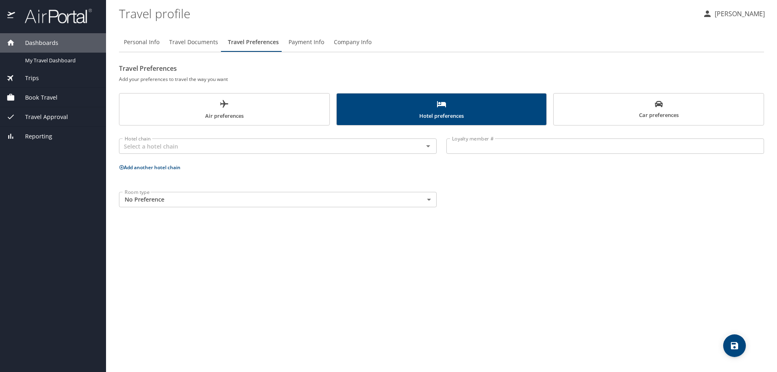
click at [264, 114] on span "Air preferences" at bounding box center [224, 109] width 200 height 21
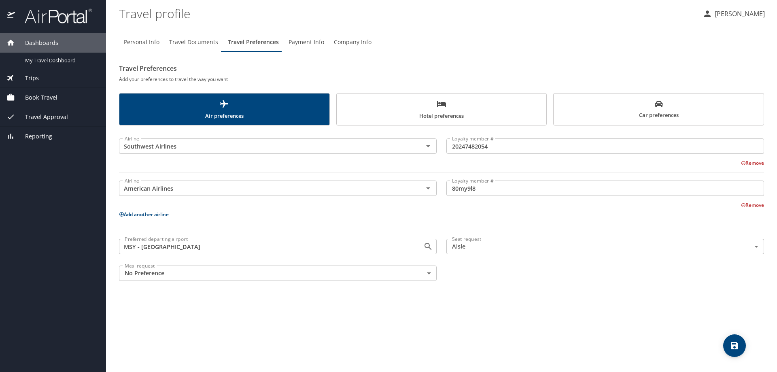
click at [308, 42] on span "Payment Info" at bounding box center [307, 42] width 36 height 10
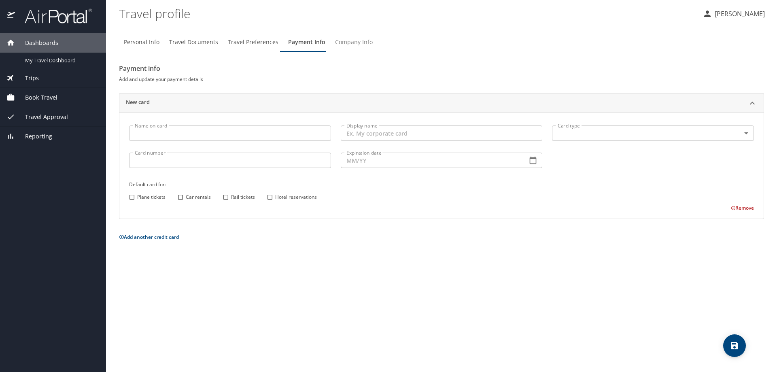
click at [348, 42] on span "Company Info" at bounding box center [354, 42] width 38 height 10
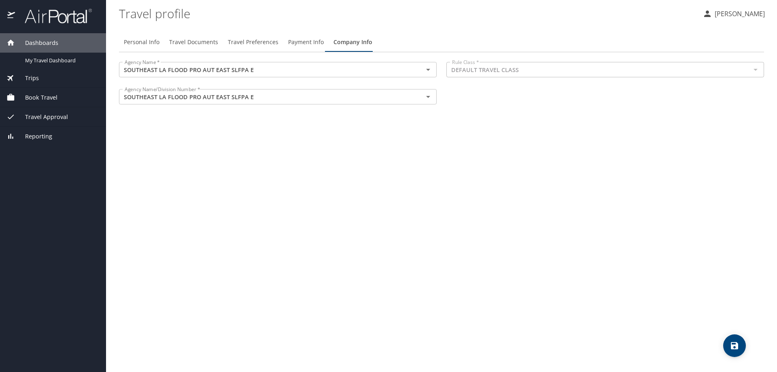
click at [602, 248] on div "Personal Info Travel Documents Travel Preferences Payment Info Company Info Age…" at bounding box center [441, 199] width 645 height 346
click at [730, 345] on icon "save" at bounding box center [735, 346] width 10 height 10
click at [739, 15] on p "[PERSON_NAME]" at bounding box center [738, 14] width 53 height 10
drag, startPoint x: 291, startPoint y: 122, endPoint x: 134, endPoint y: 94, distance: 159.9
click at [291, 122] on div at bounding box center [388, 186] width 777 height 372
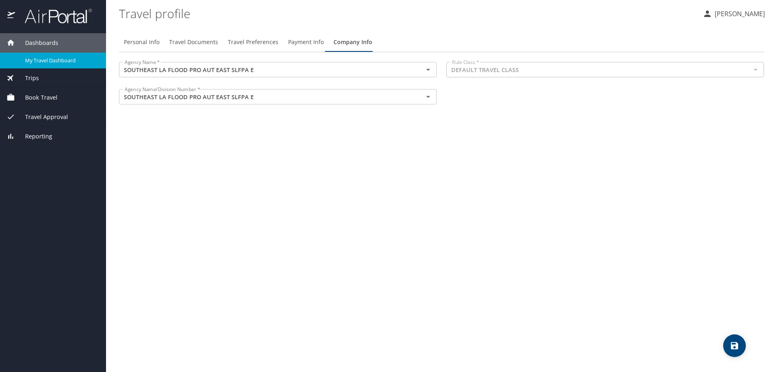
click at [35, 60] on span "My Travel Dashboard" at bounding box center [60, 61] width 71 height 8
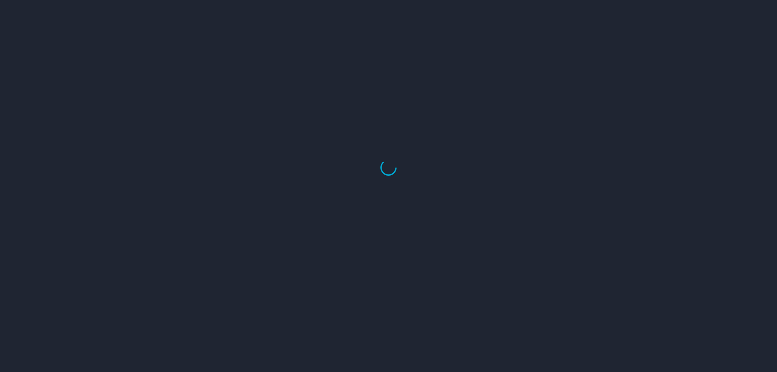
select select "US"
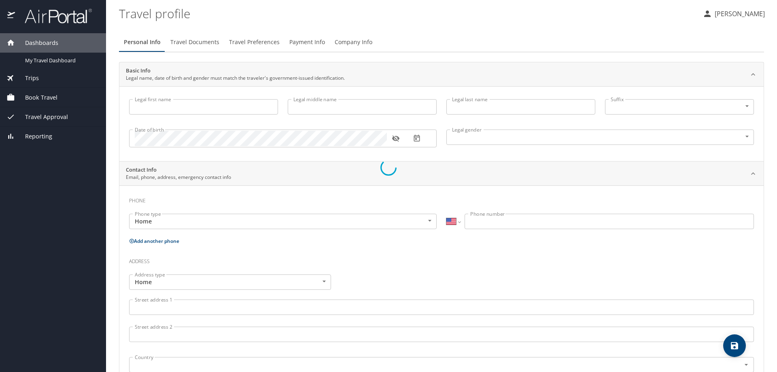
type input "[PERSON_NAME]"
type input "G"
type input "[PERSON_NAME]"
type input "[DEMOGRAPHIC_DATA]"
type input "Barbara"
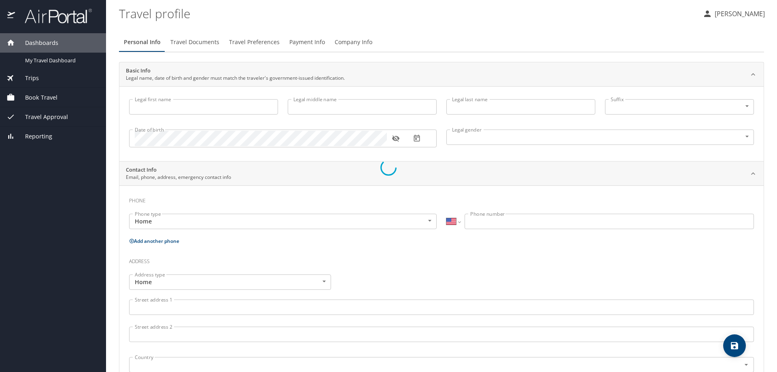
type input "[PERSON_NAME]"
type input "(504) 415-5474"
type input "barbara@petevicari.com"
select select "US"
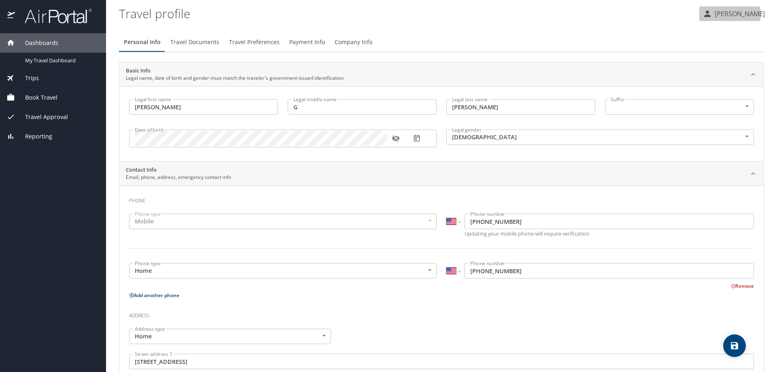
click at [739, 15] on p "[PERSON_NAME]" at bounding box center [738, 14] width 53 height 10
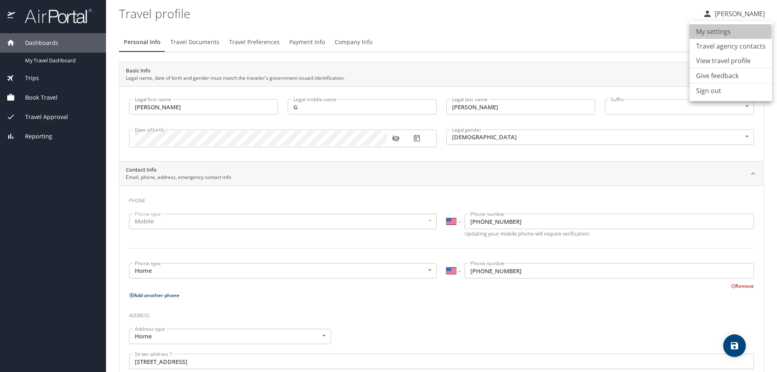
click at [719, 33] on li "My settings" at bounding box center [731, 31] width 83 height 15
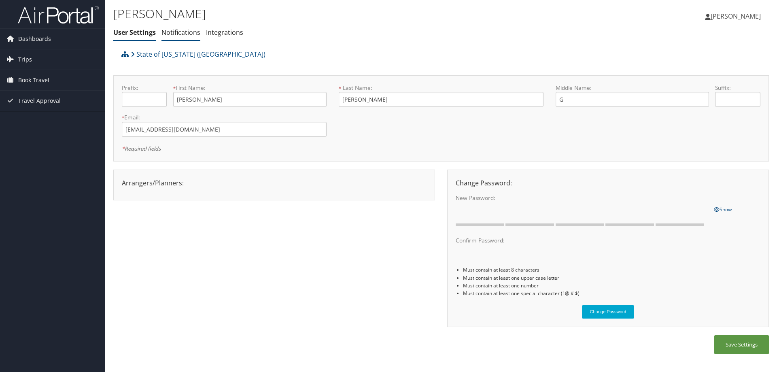
click at [179, 31] on link "Notifications" at bounding box center [180, 32] width 39 height 9
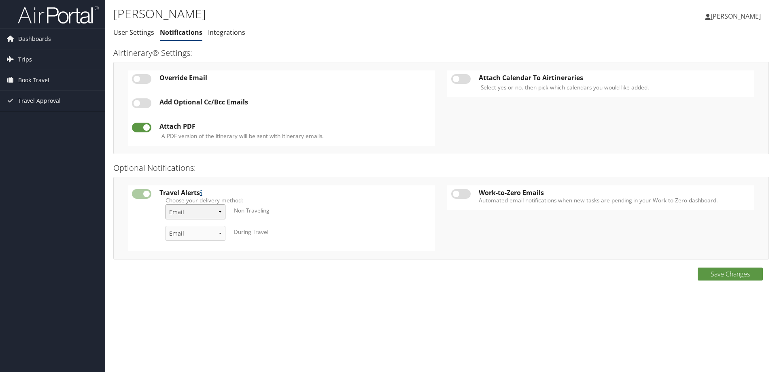
click at [219, 212] on select "Email & Text Text Email" at bounding box center [196, 211] width 60 height 15
click at [219, 211] on select "Email & Text Text Email" at bounding box center [196, 211] width 60 height 15
click at [219, 212] on select "Email & Text Text Email" at bounding box center [196, 211] width 60 height 15
click at [219, 211] on select "Email & Text Text Email" at bounding box center [196, 211] width 60 height 15
click at [220, 233] on select "Email & Text Text Email" at bounding box center [196, 233] width 60 height 15
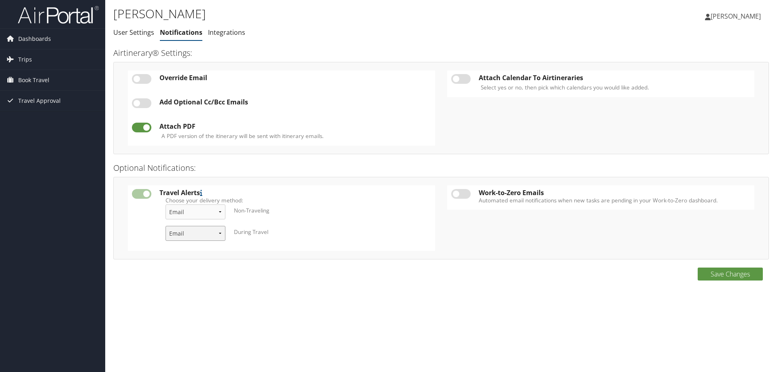
select select "4"
click at [166, 226] on select "Email & Text Text Email" at bounding box center [196, 233] width 60 height 15
click at [225, 35] on link "Integrations" at bounding box center [226, 32] width 37 height 9
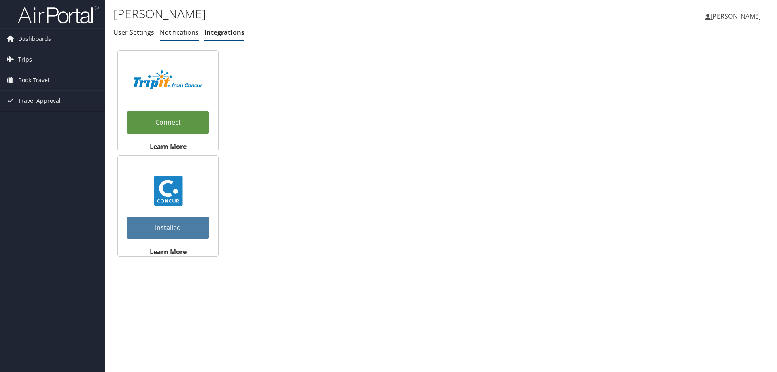
click at [181, 34] on link "Notifications" at bounding box center [179, 32] width 39 height 9
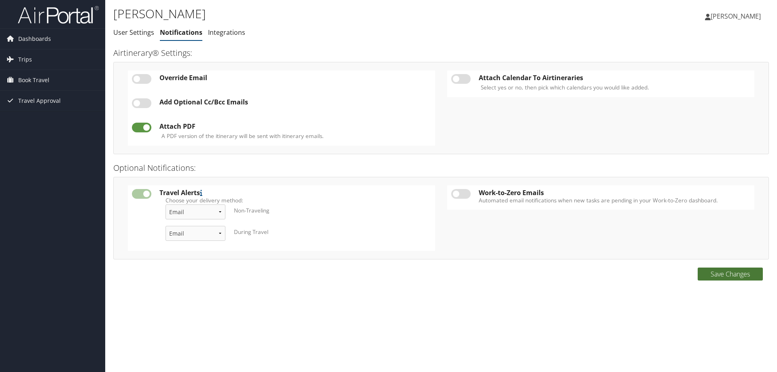
click at [729, 276] on button "Save Changes" at bounding box center [730, 274] width 65 height 13
click at [134, 33] on link "User Settings" at bounding box center [133, 32] width 41 height 9
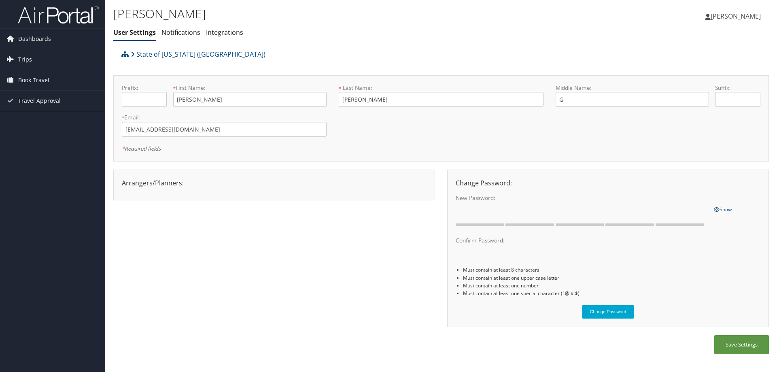
click at [752, 16] on span "[PERSON_NAME]" at bounding box center [736, 16] width 50 height 9
click at [712, 70] on link "View Travel Profile" at bounding box center [715, 72] width 90 height 14
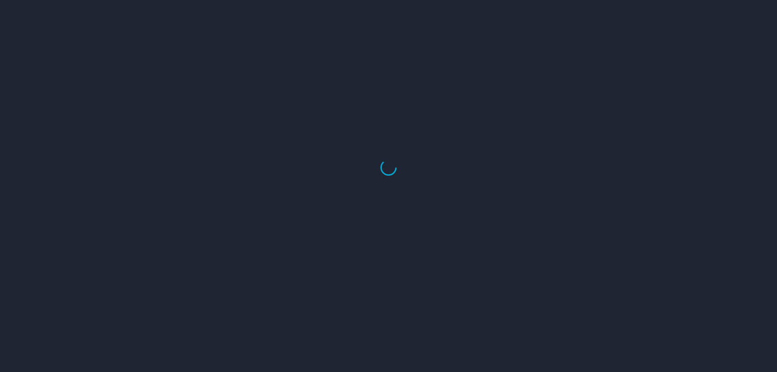
select select "US"
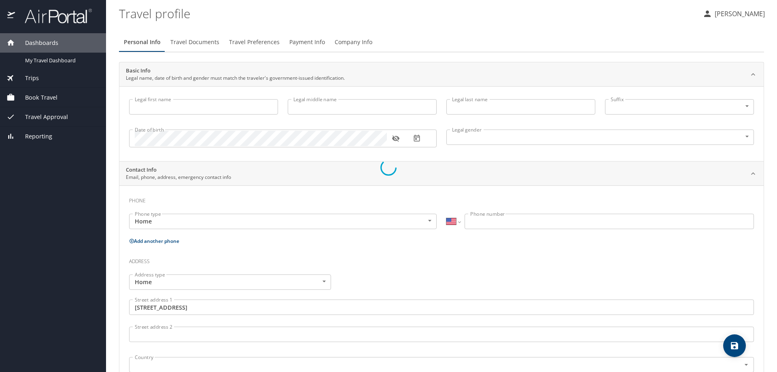
type input "[PERSON_NAME]"
type input "G"
type input "[PERSON_NAME]"
type input "[DEMOGRAPHIC_DATA]"
type input "[PERSON_NAME]"
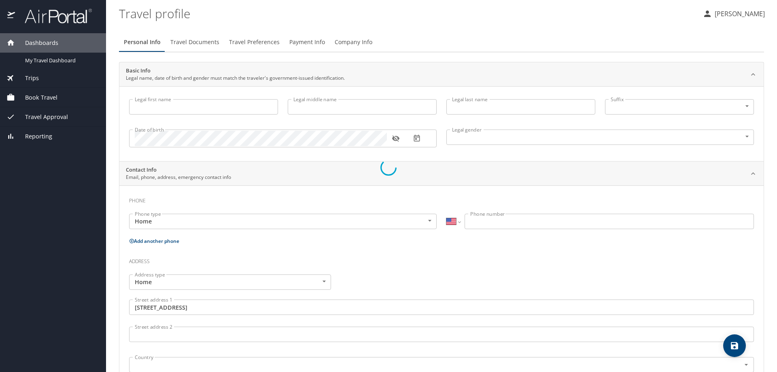
type input "[PERSON_NAME]"
type input "[PHONE_NUMBER]"
type input "[PERSON_NAME][EMAIL_ADDRESS][DOMAIN_NAME]"
type input "[GEOGRAPHIC_DATA]"
type input "[US_STATE]"
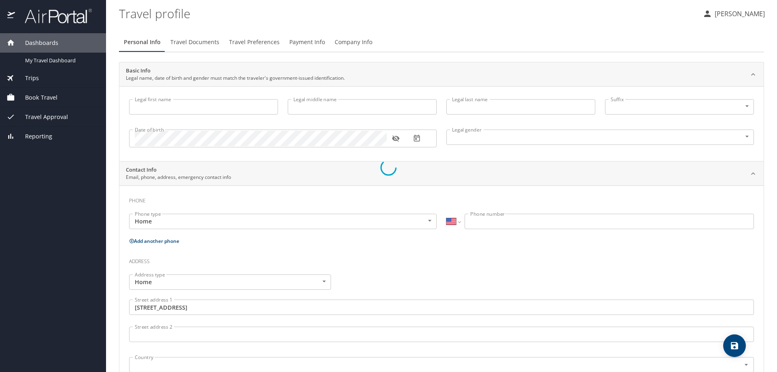
type input "[GEOGRAPHIC_DATA]"
type input "[US_STATE]"
type input "[GEOGRAPHIC_DATA]"
type input "[US_STATE]"
select select "US"
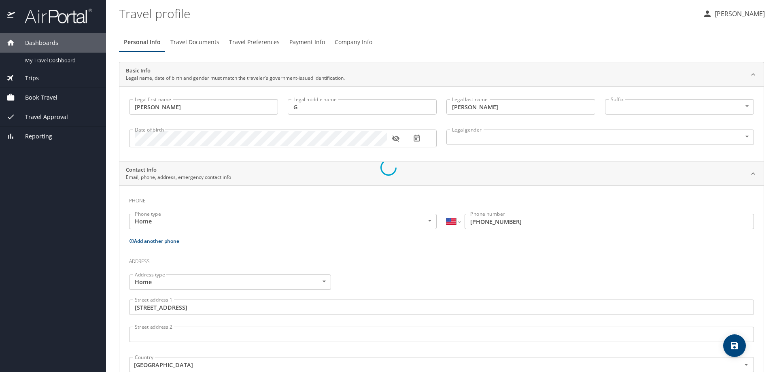
select select "US"
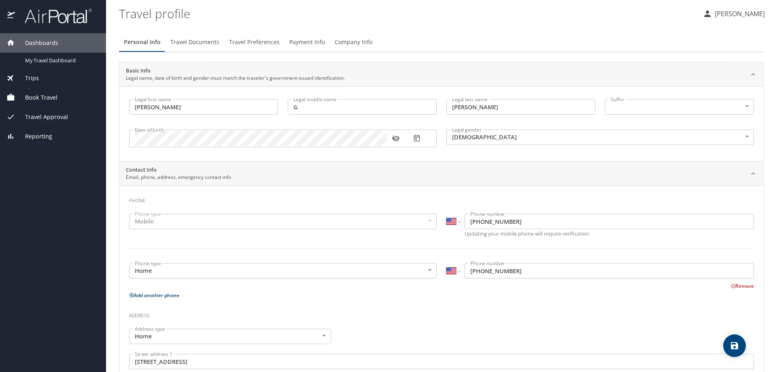
click at [727, 16] on p "[PERSON_NAME]" at bounding box center [738, 14] width 53 height 10
click at [714, 46] on li "Travel agency contacts" at bounding box center [731, 46] width 83 height 15
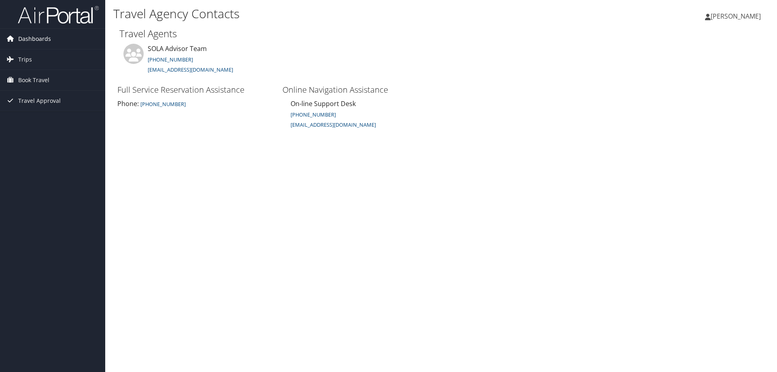
click at [38, 38] on span "Dashboards" at bounding box center [34, 39] width 33 height 20
